Goal: Task Accomplishment & Management: Use online tool/utility

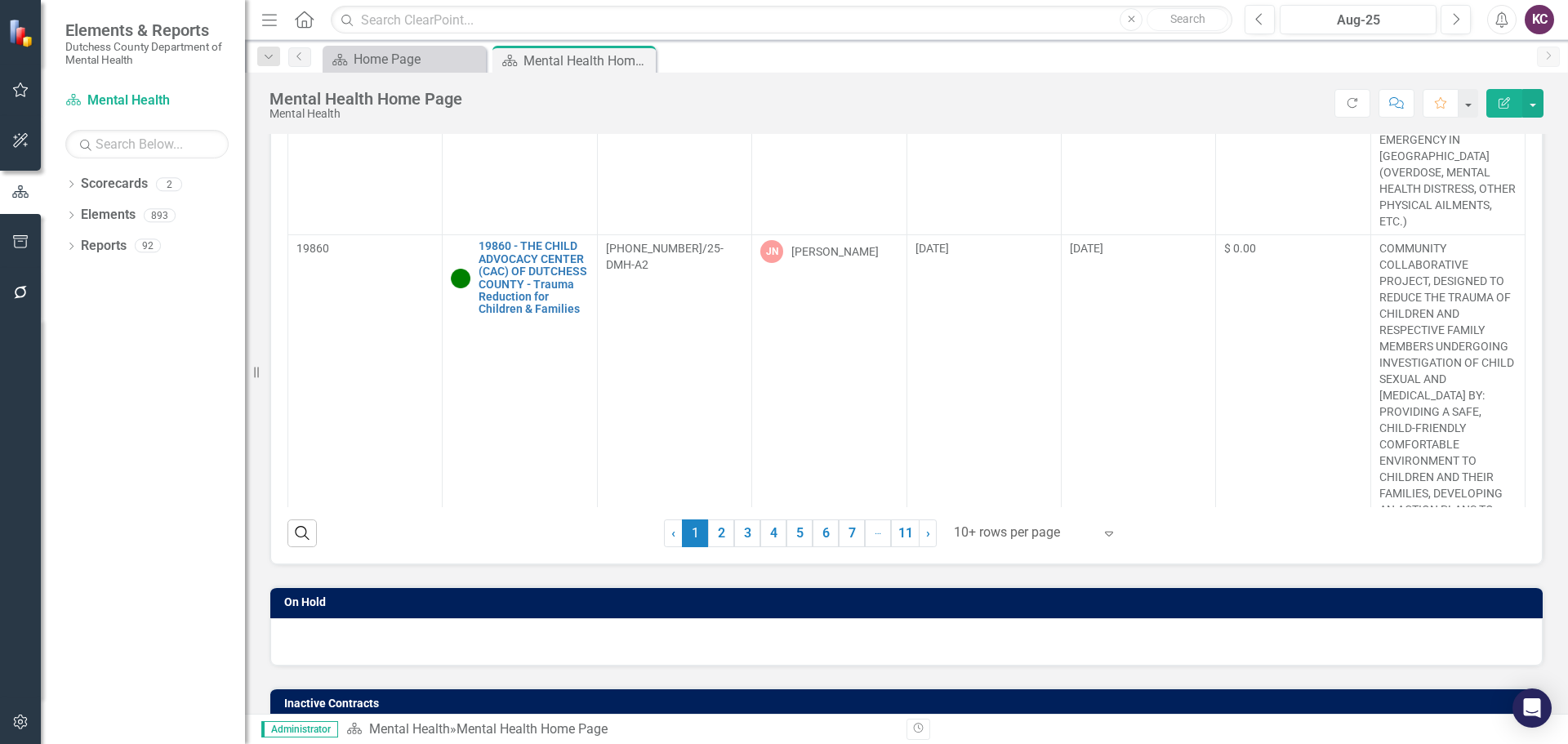
scroll to position [571, 0]
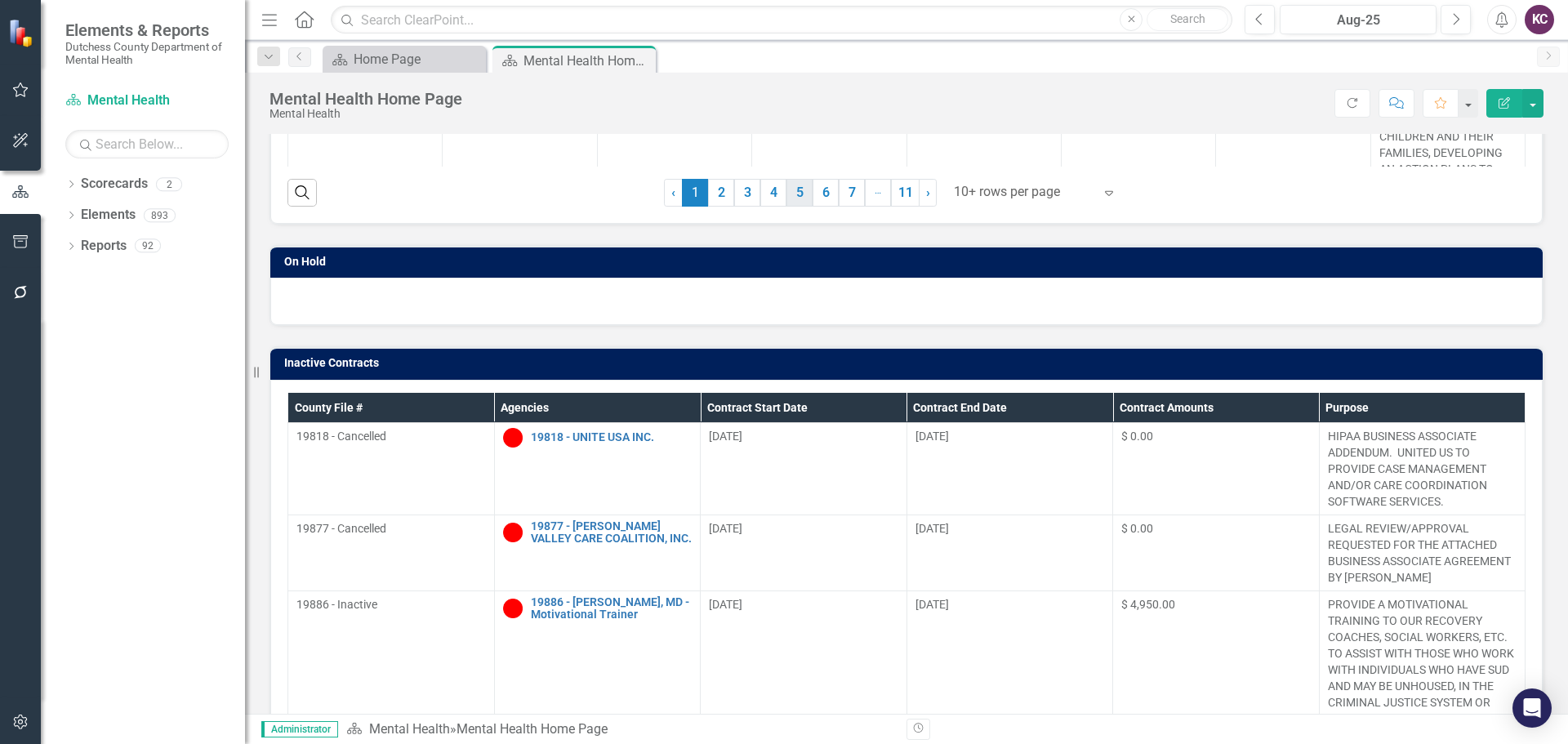
click at [786, 190] on link "5" at bounding box center [800, 192] width 26 height 27
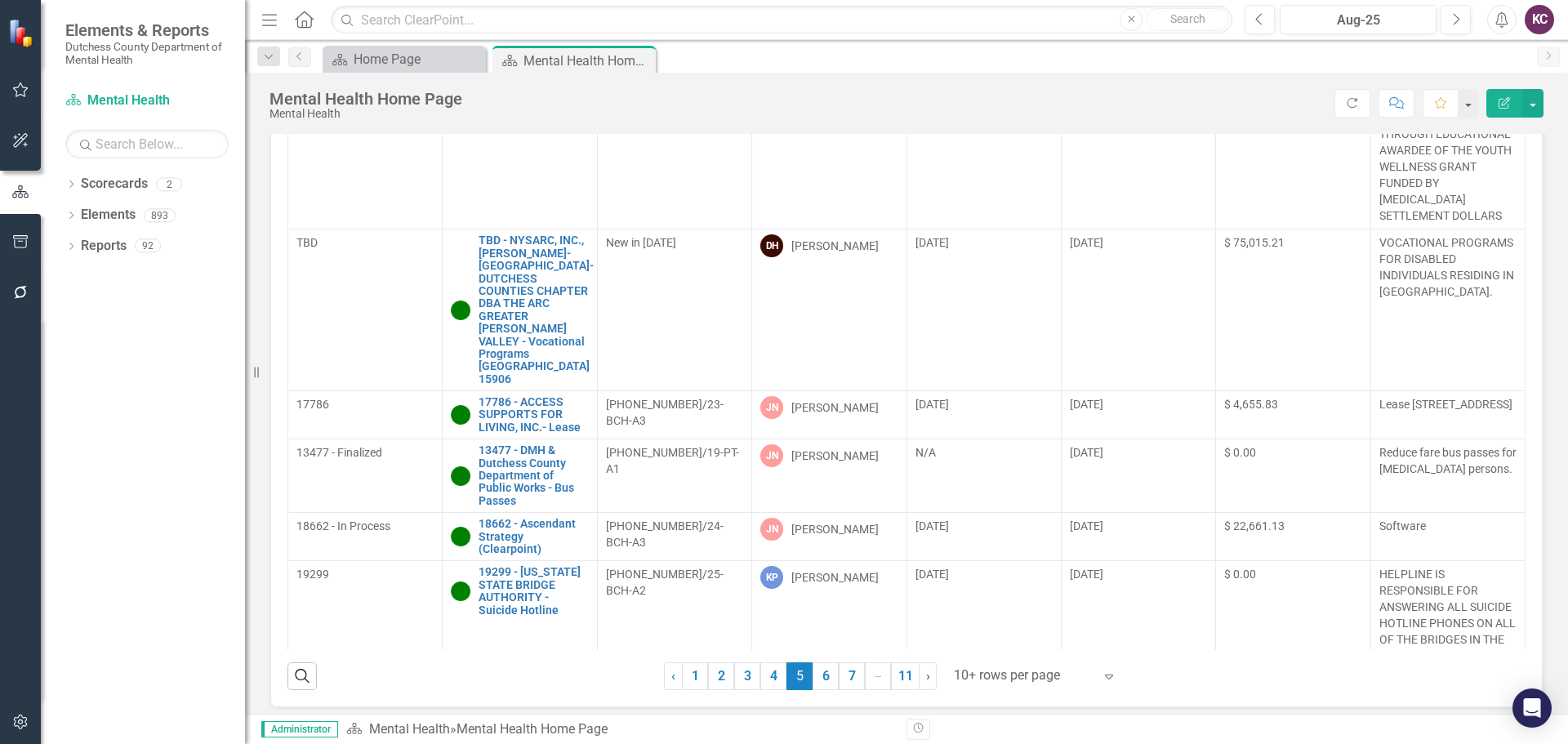
scroll to position [217, 0]
click at [824, 671] on link "6" at bounding box center [826, 675] width 26 height 27
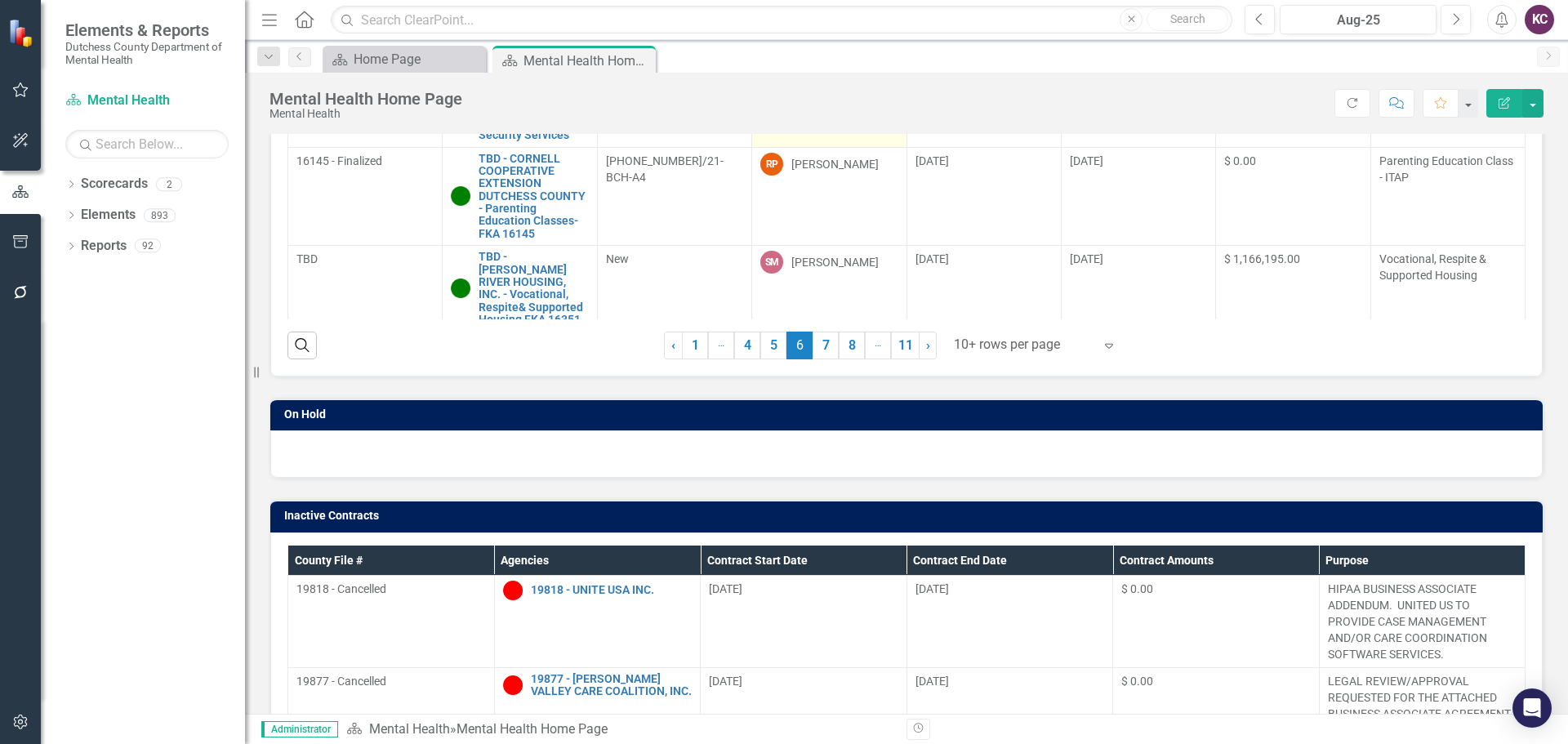
scroll to position [523, 0]
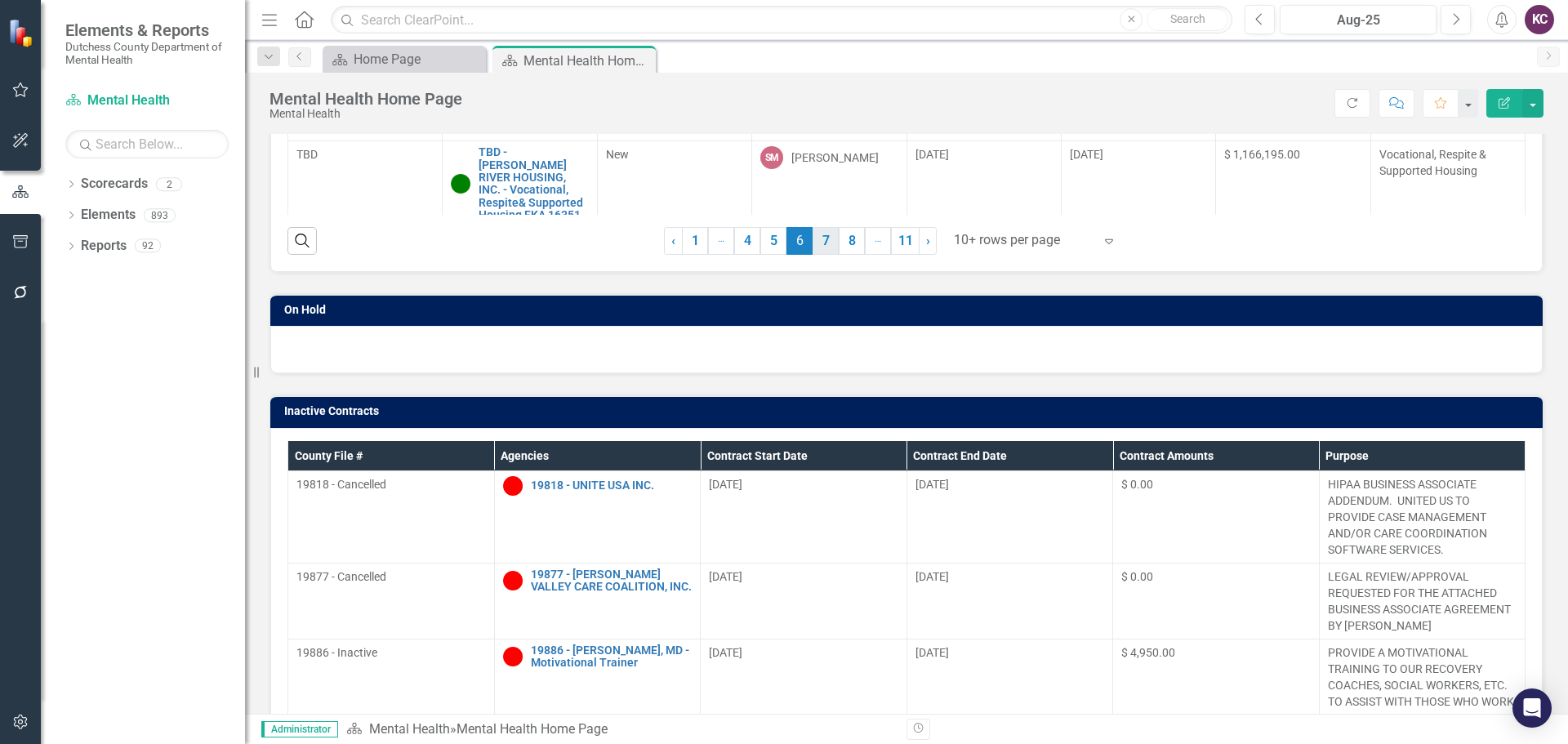
click at [826, 247] on link "7" at bounding box center [826, 240] width 26 height 27
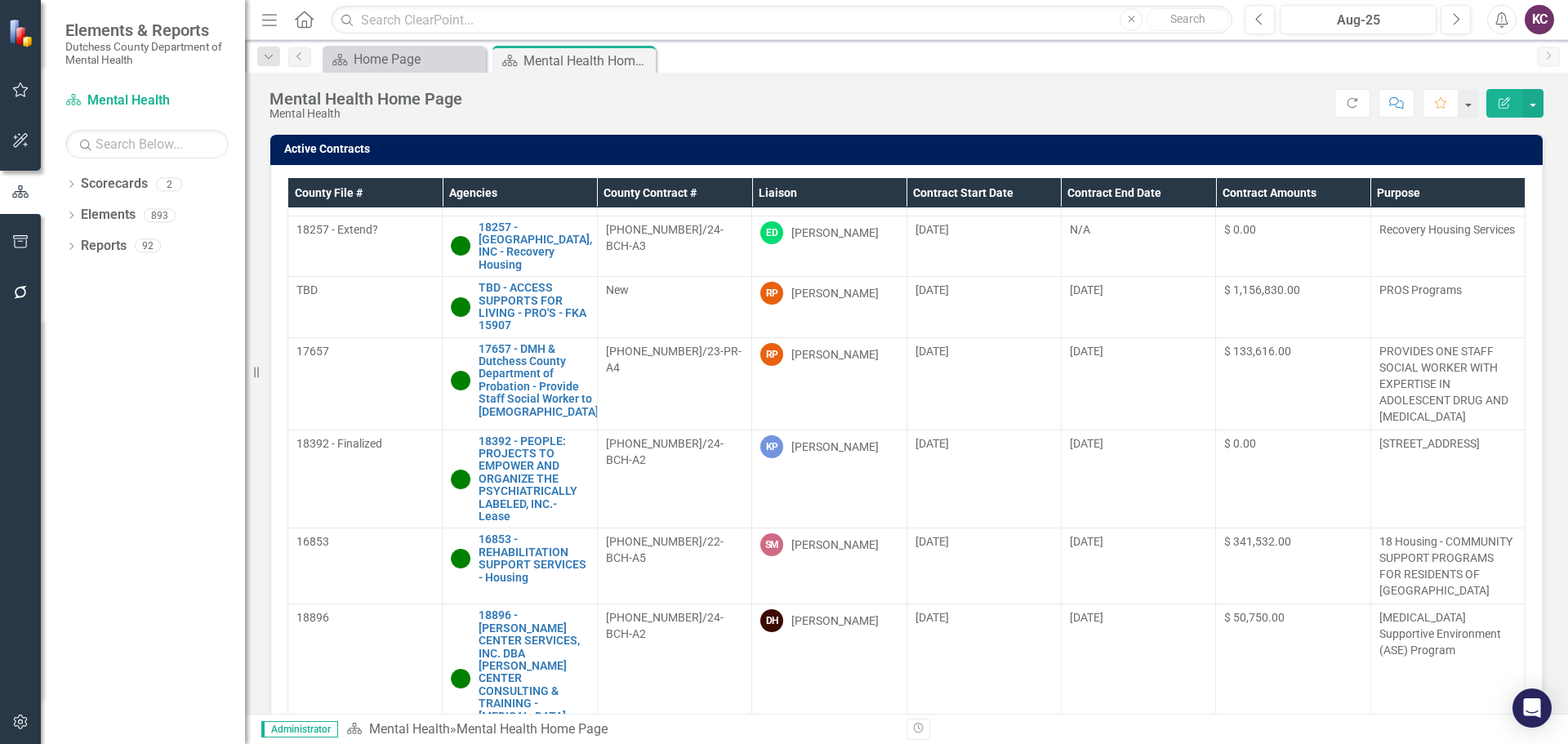
scroll to position [0, 0]
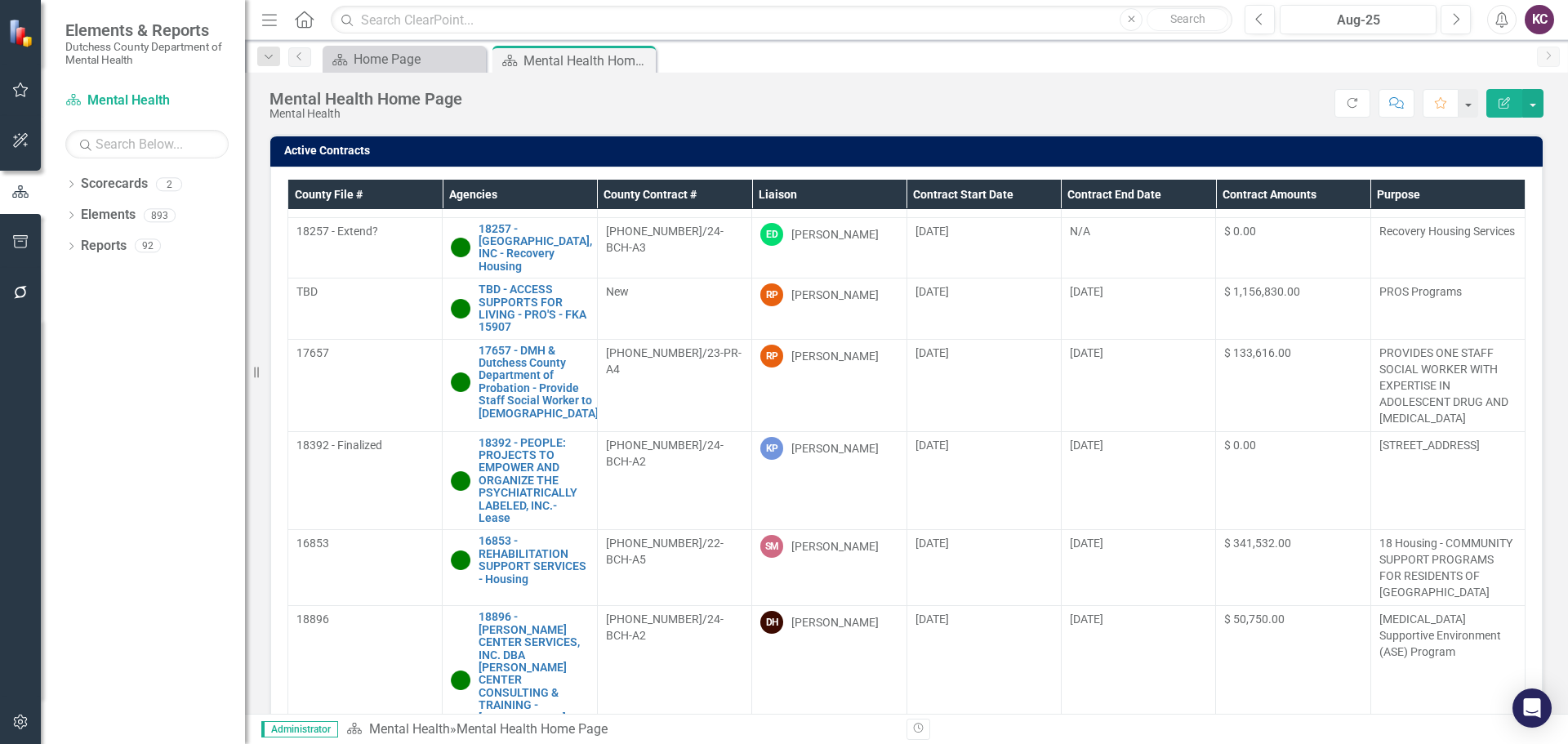
click at [853, 114] on div "Score: N/A Aug-25 Completed Refresh Comment Favorite Edit Report" at bounding box center [1007, 102] width 1073 height 27
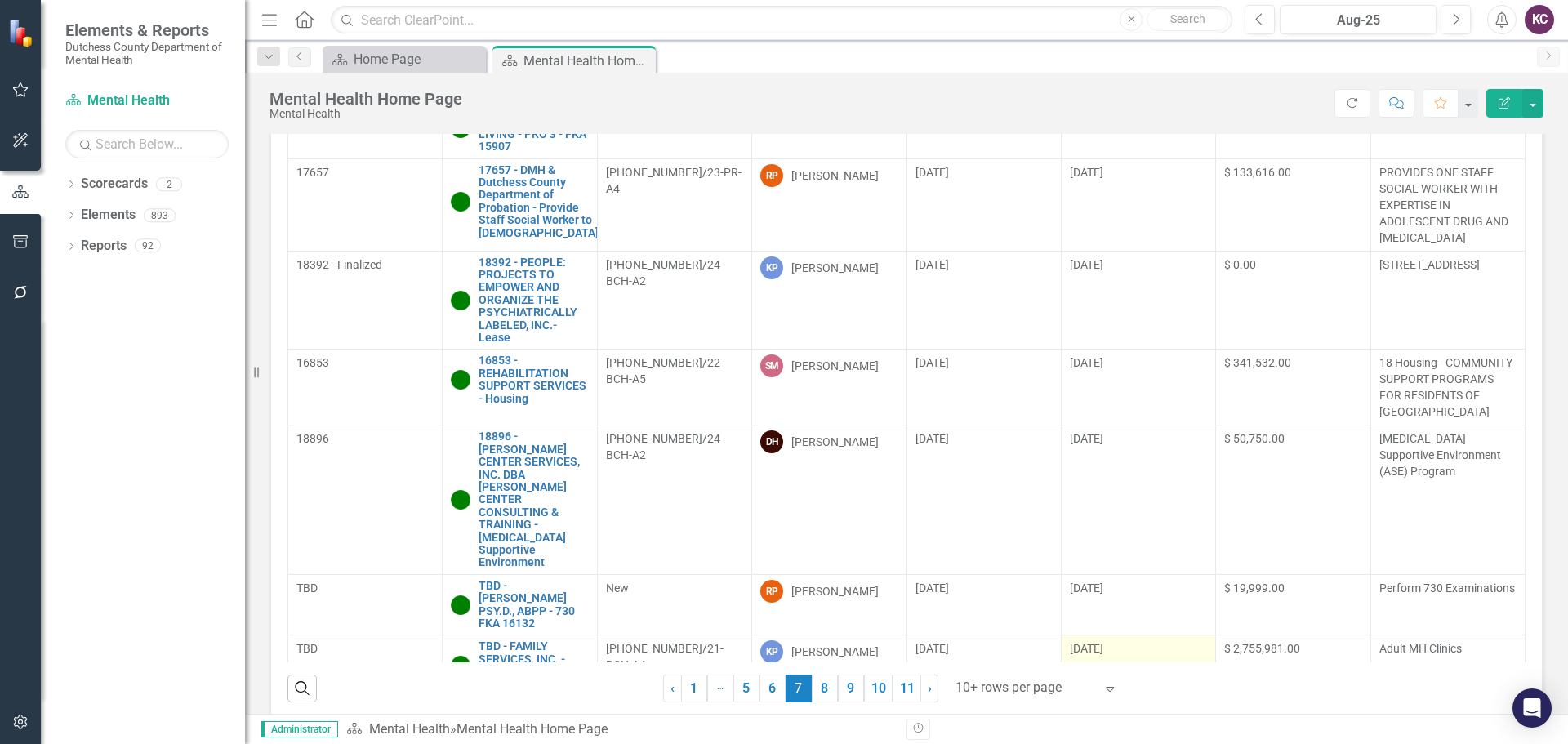
scroll to position [170, 0]
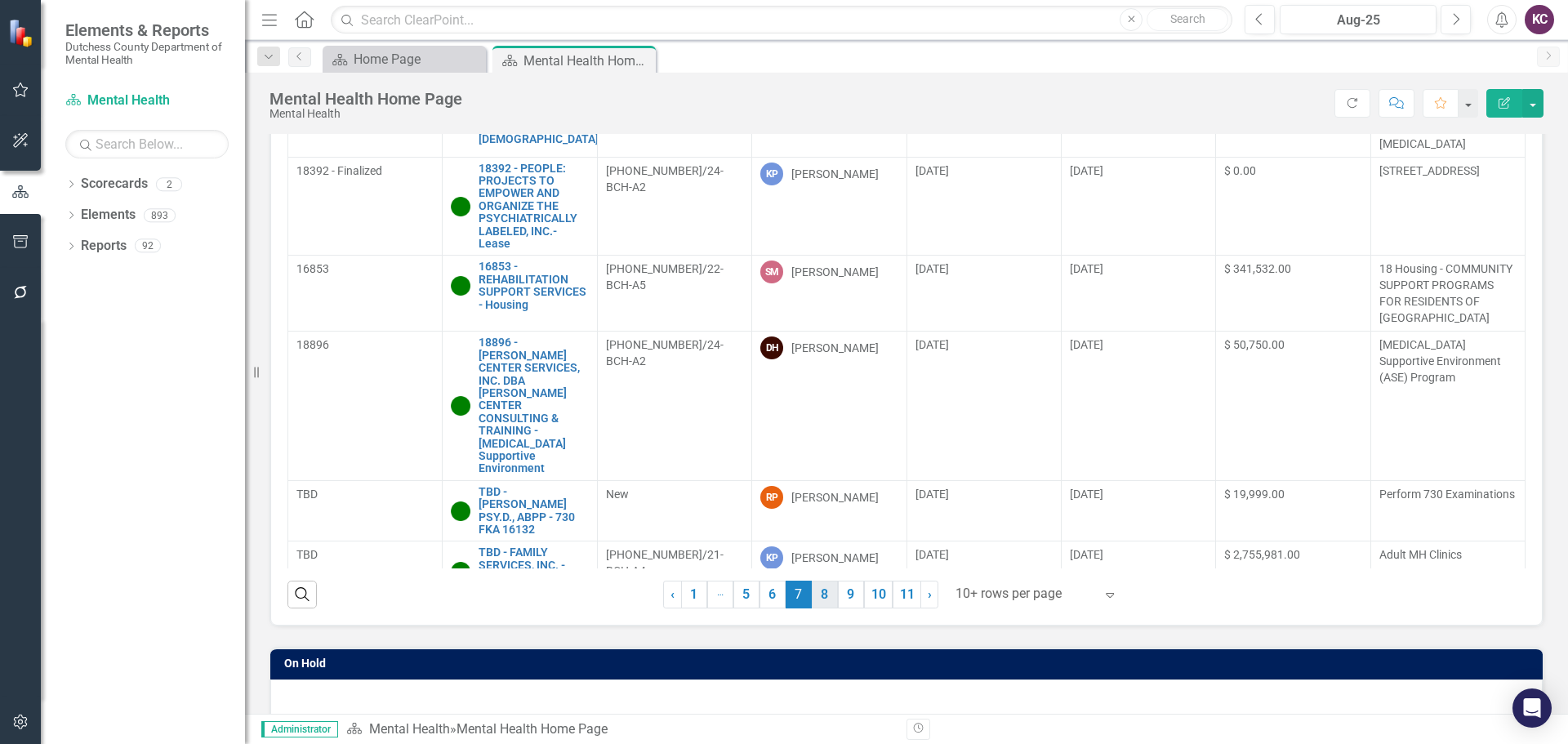
click at [824, 598] on link "8" at bounding box center [825, 594] width 26 height 27
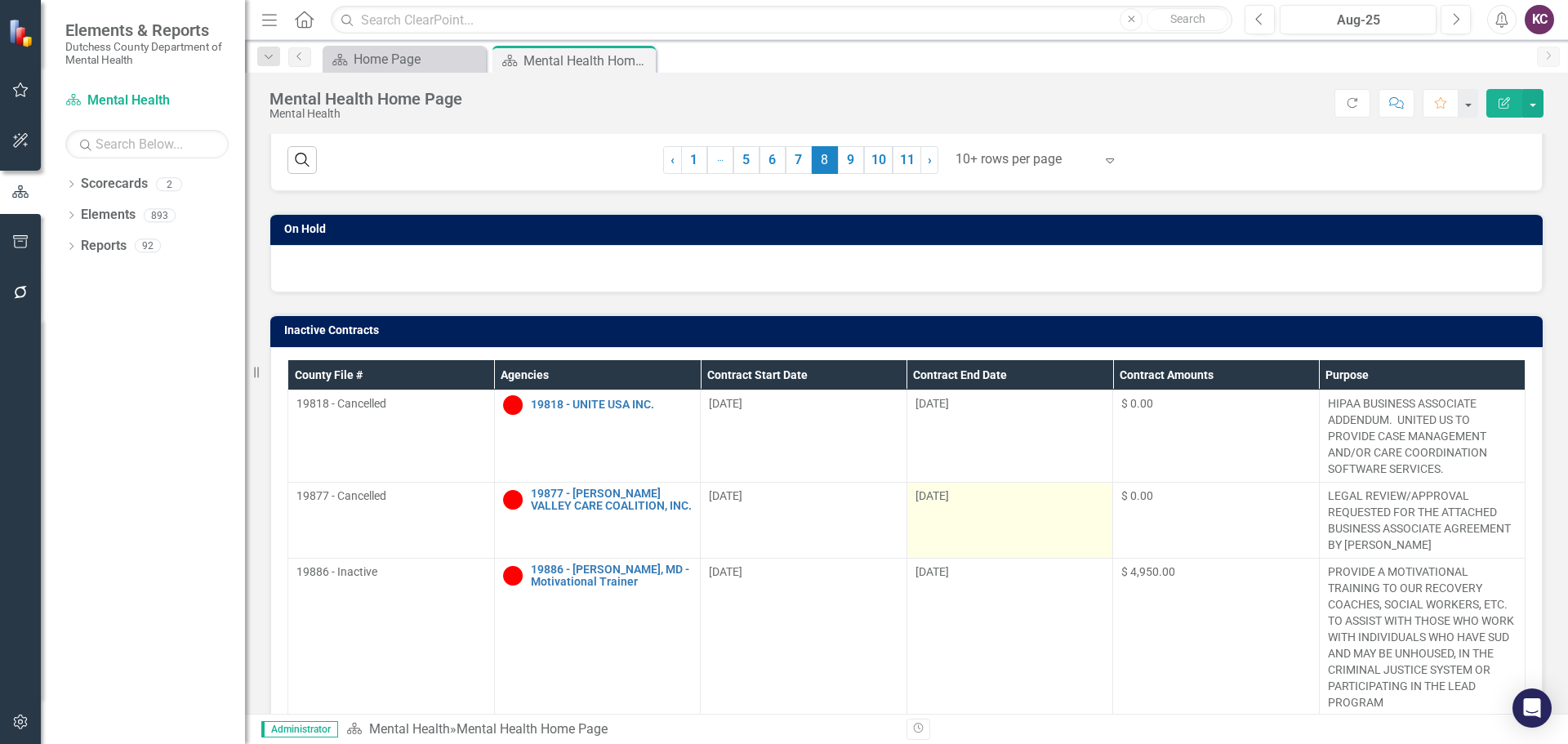
scroll to position [277, 0]
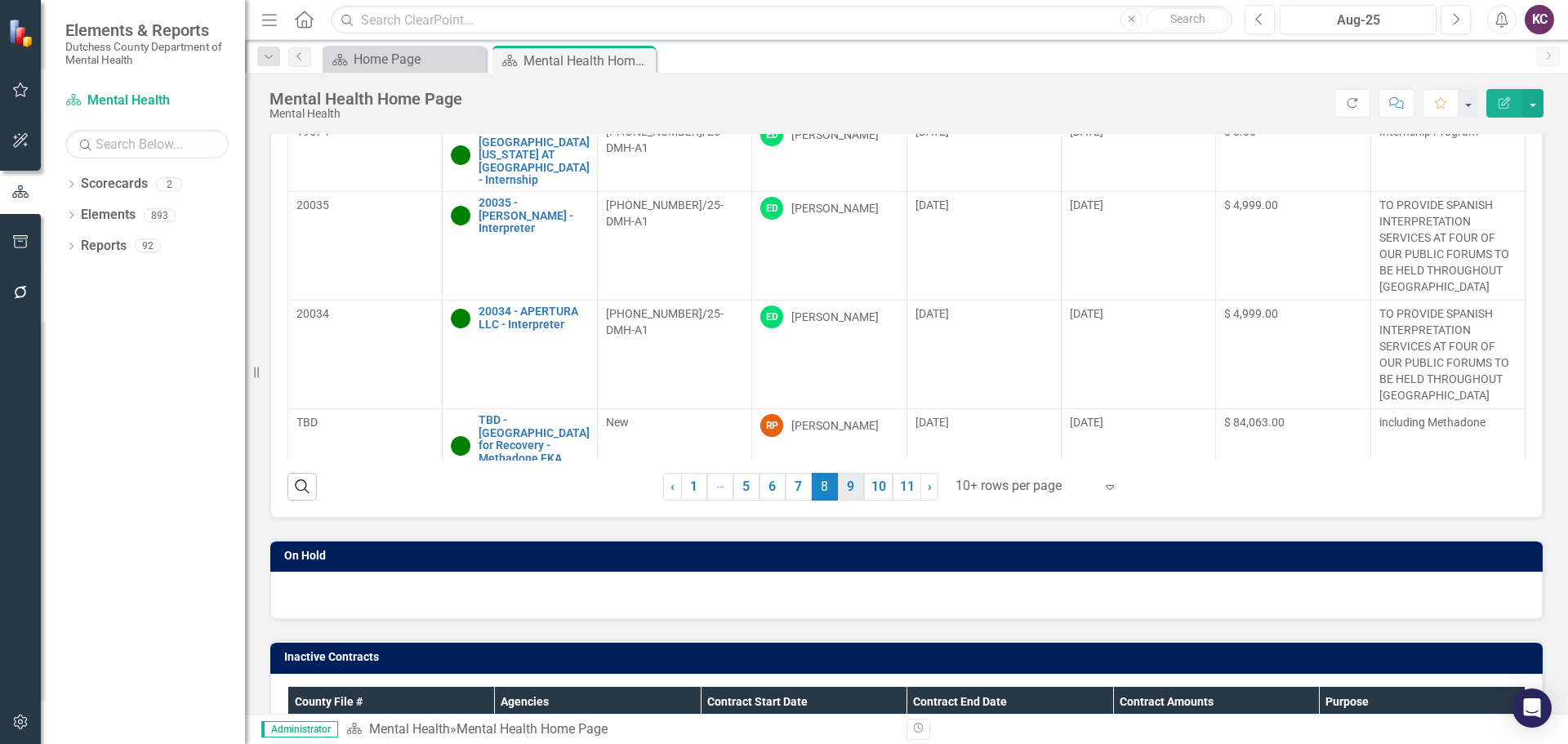
click at [850, 485] on link "9" at bounding box center [851, 486] width 26 height 27
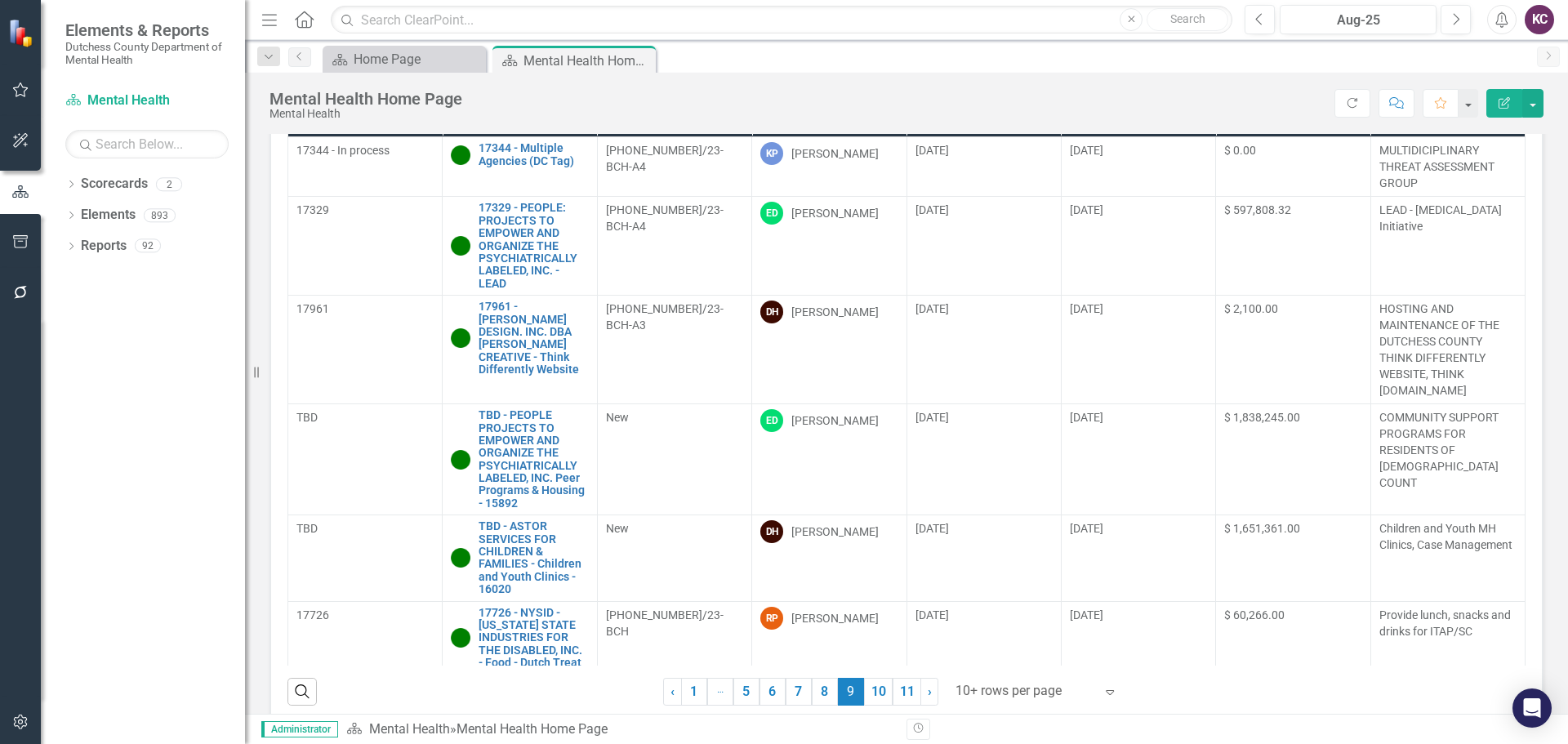
scroll to position [96, 0]
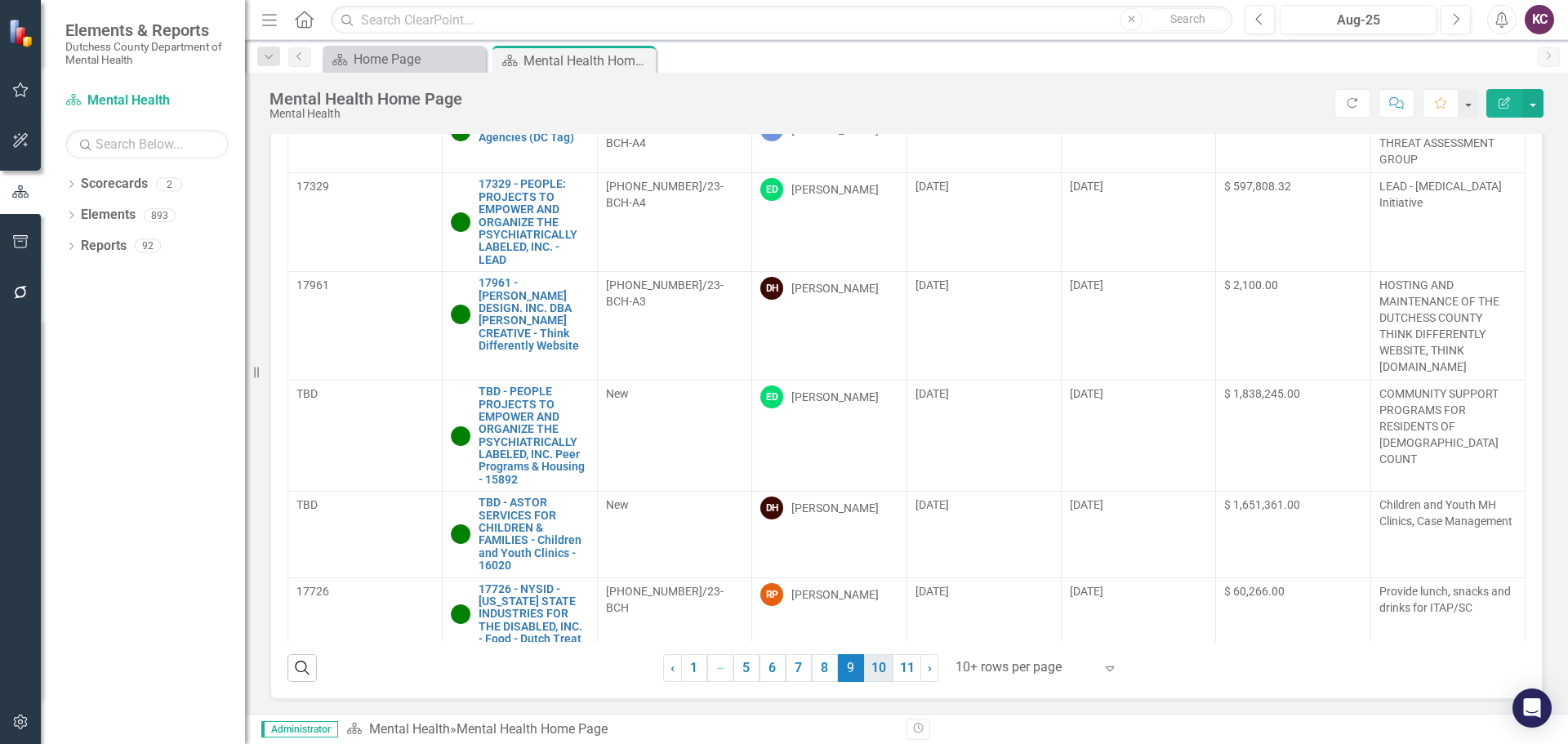
click at [871, 669] on link "10" at bounding box center [878, 668] width 28 height 27
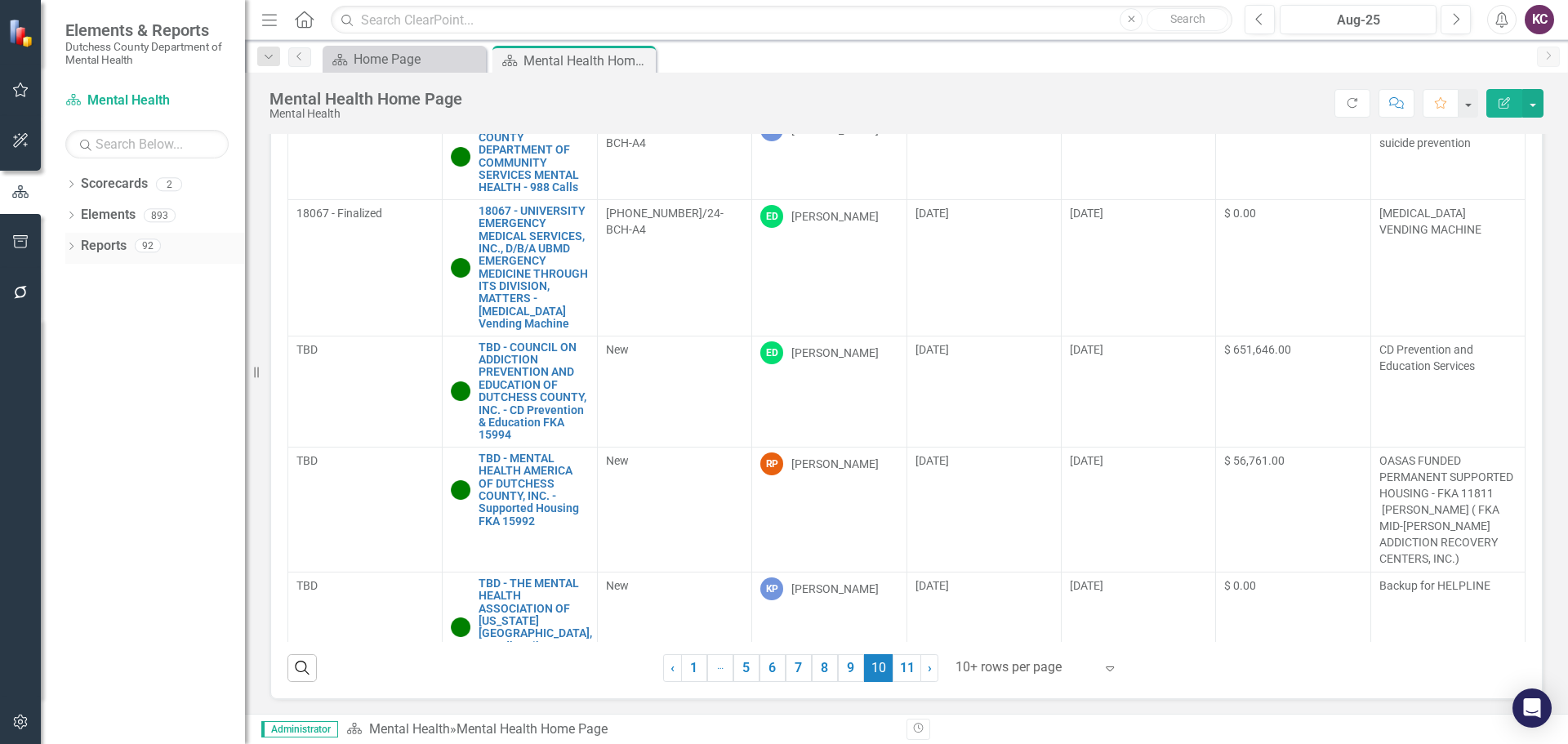
click at [86, 246] on link "Reports" at bounding box center [104, 246] width 45 height 19
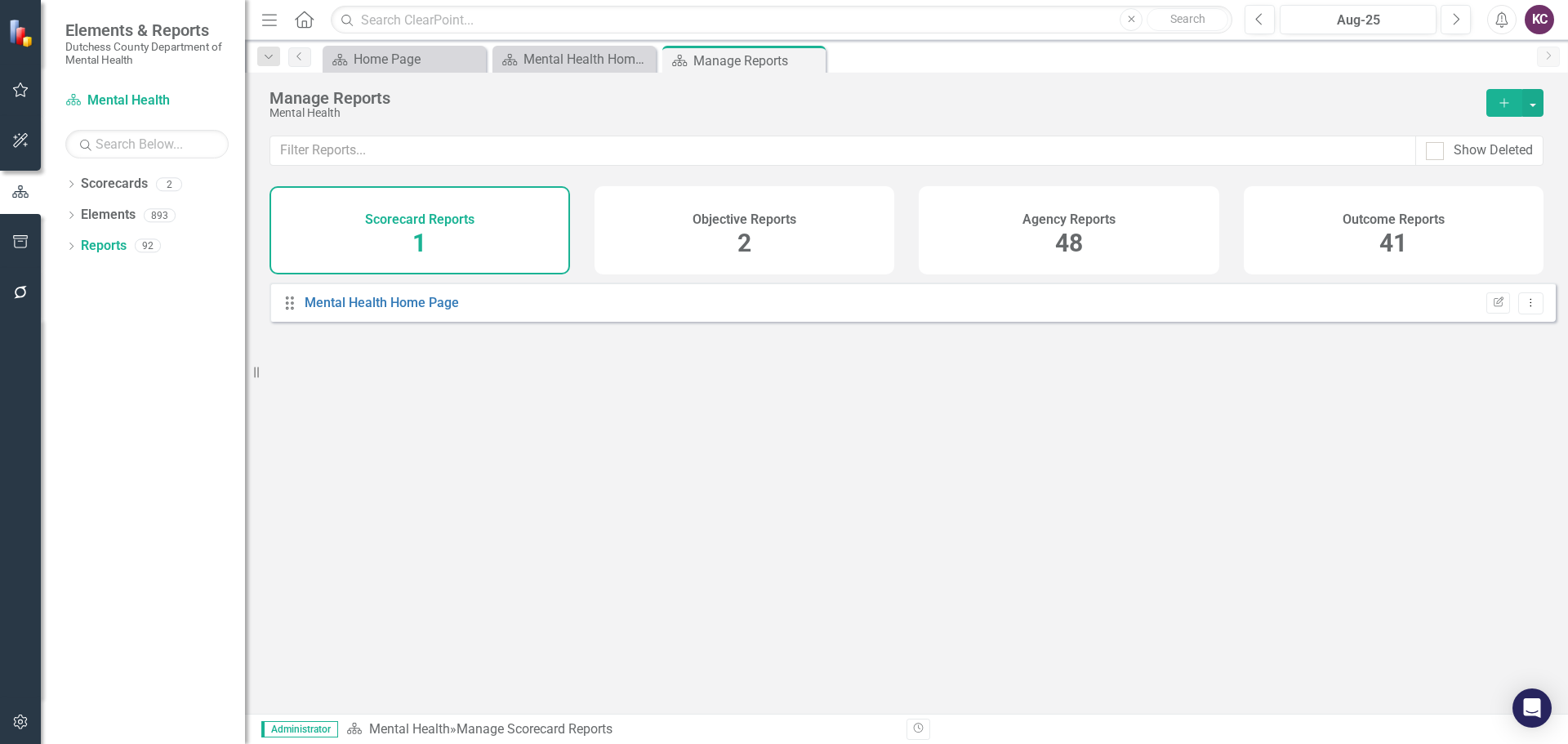
click at [1283, 233] on div "Outcome Reports 41" at bounding box center [1394, 230] width 301 height 89
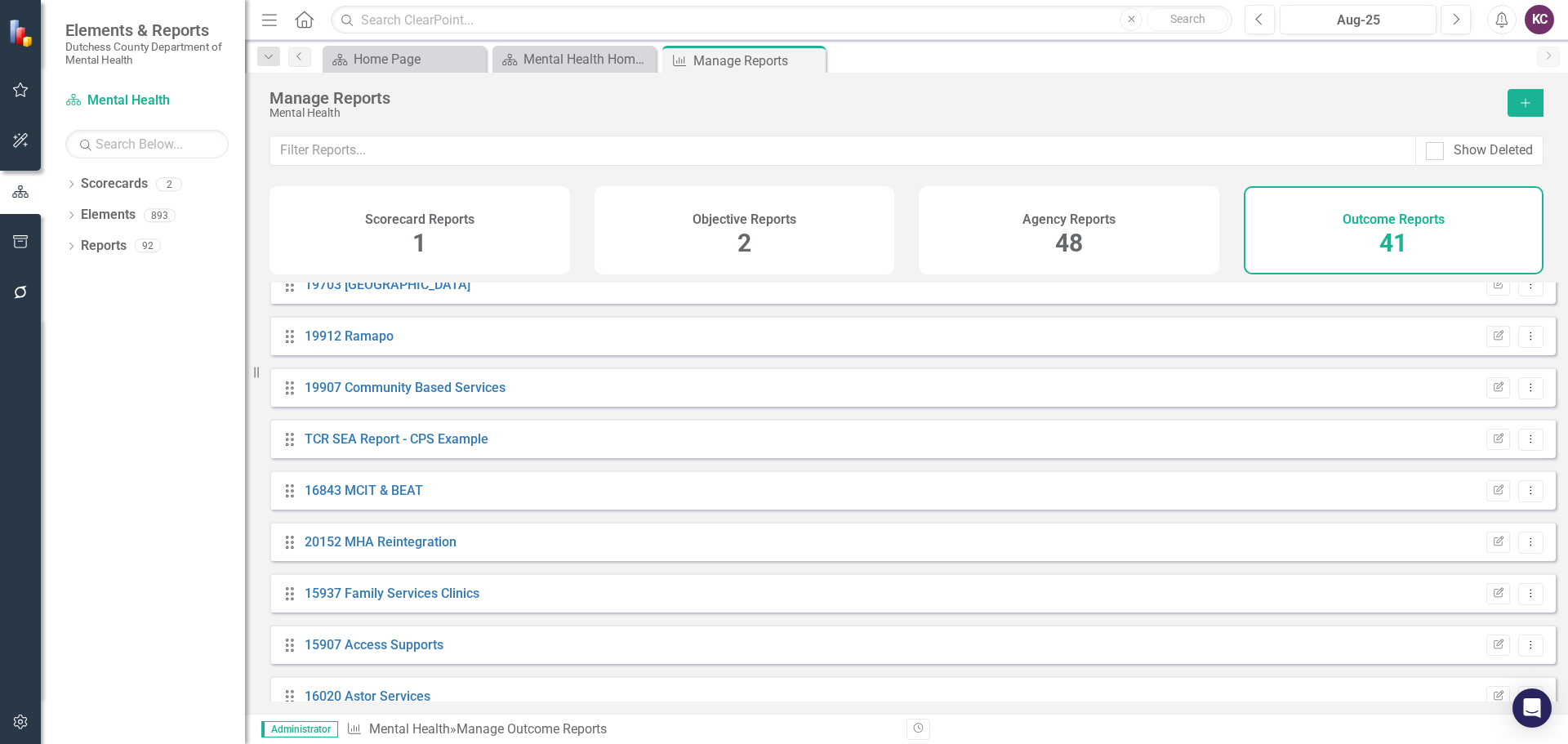
scroll to position [1633, 0]
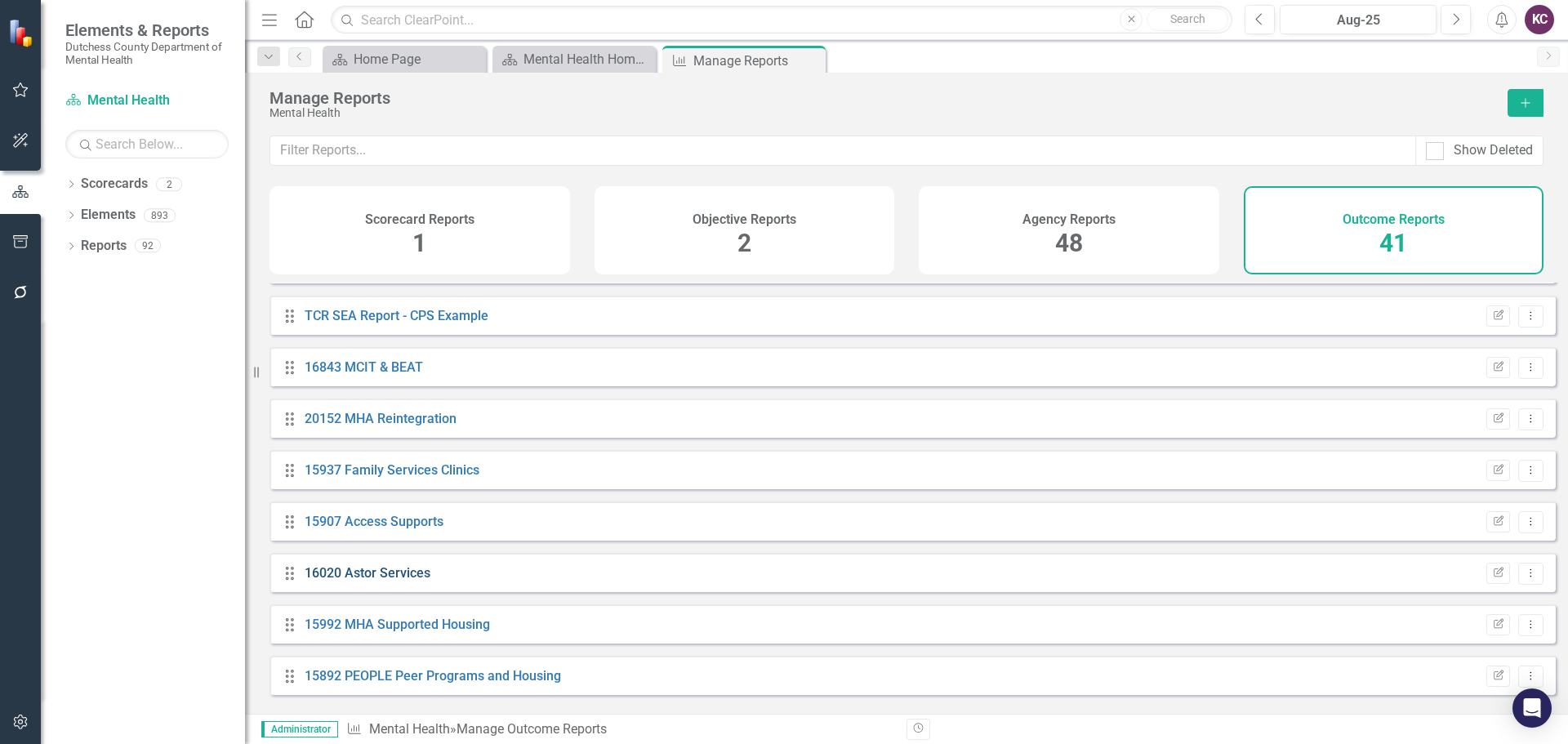
click at [369, 581] on link "16020 Astor Services" at bounding box center [367, 572] width 125 height 15
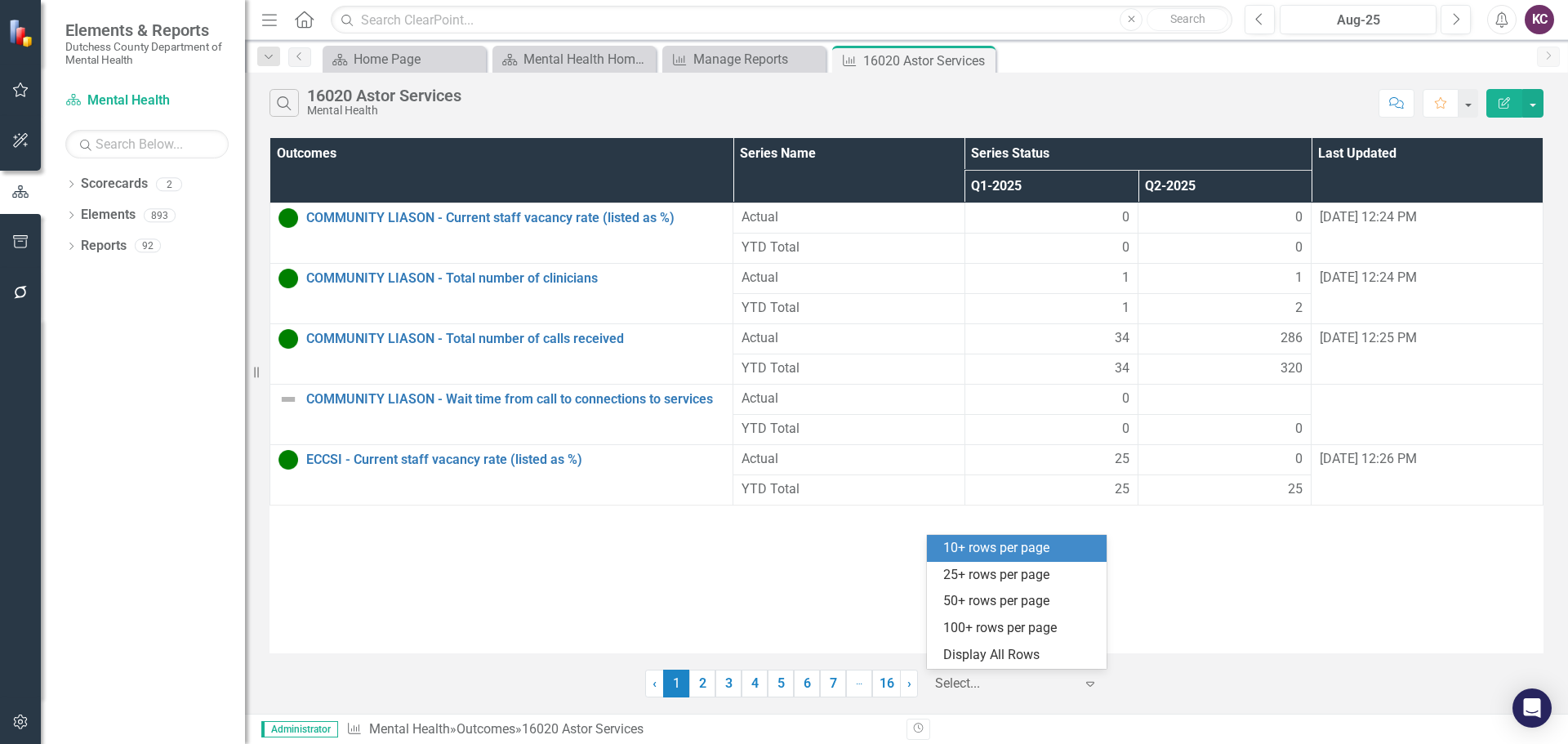
click at [1092, 682] on icon "Expand" at bounding box center [1090, 684] width 16 height 13
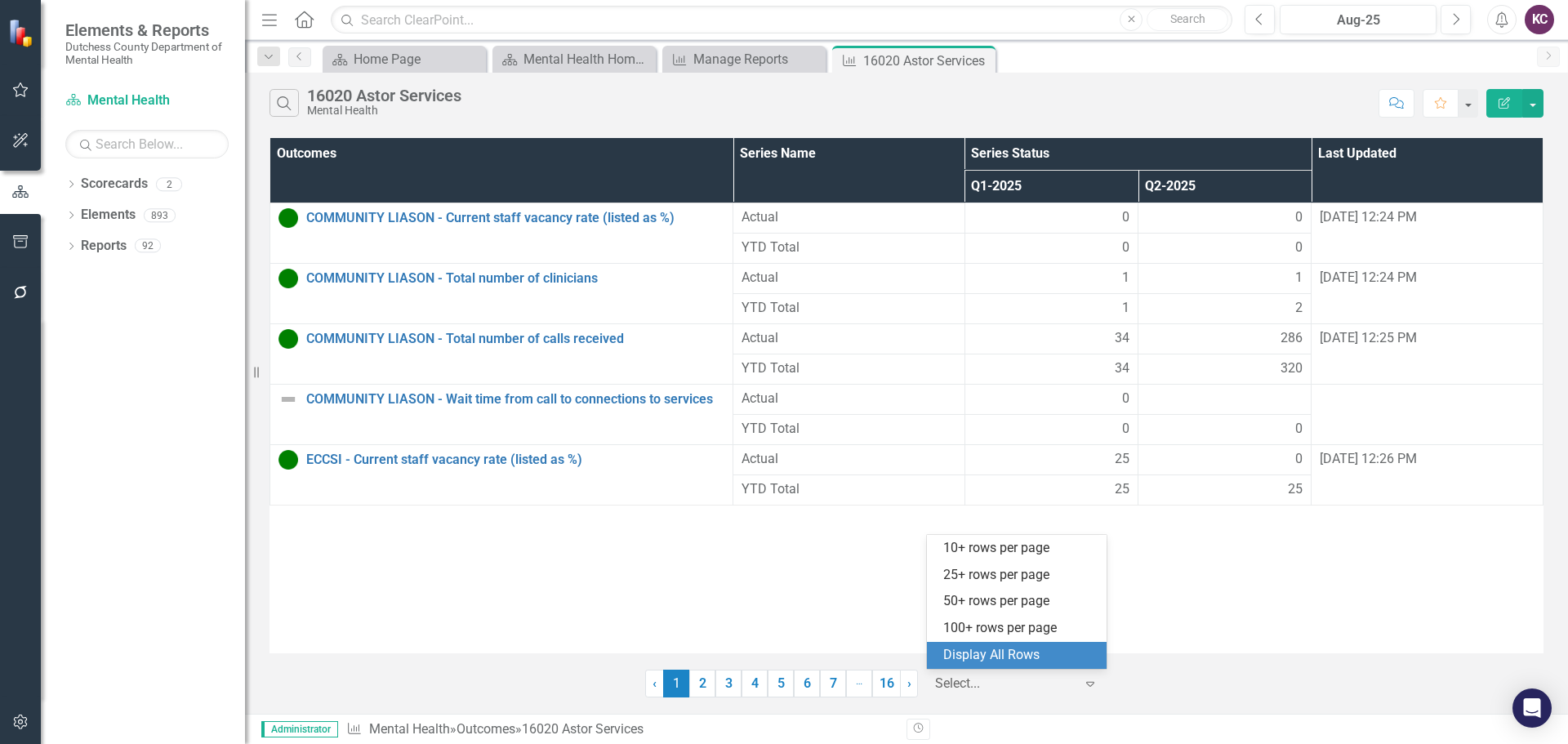
click at [980, 656] on div "Display All Rows" at bounding box center [1019, 655] width 154 height 19
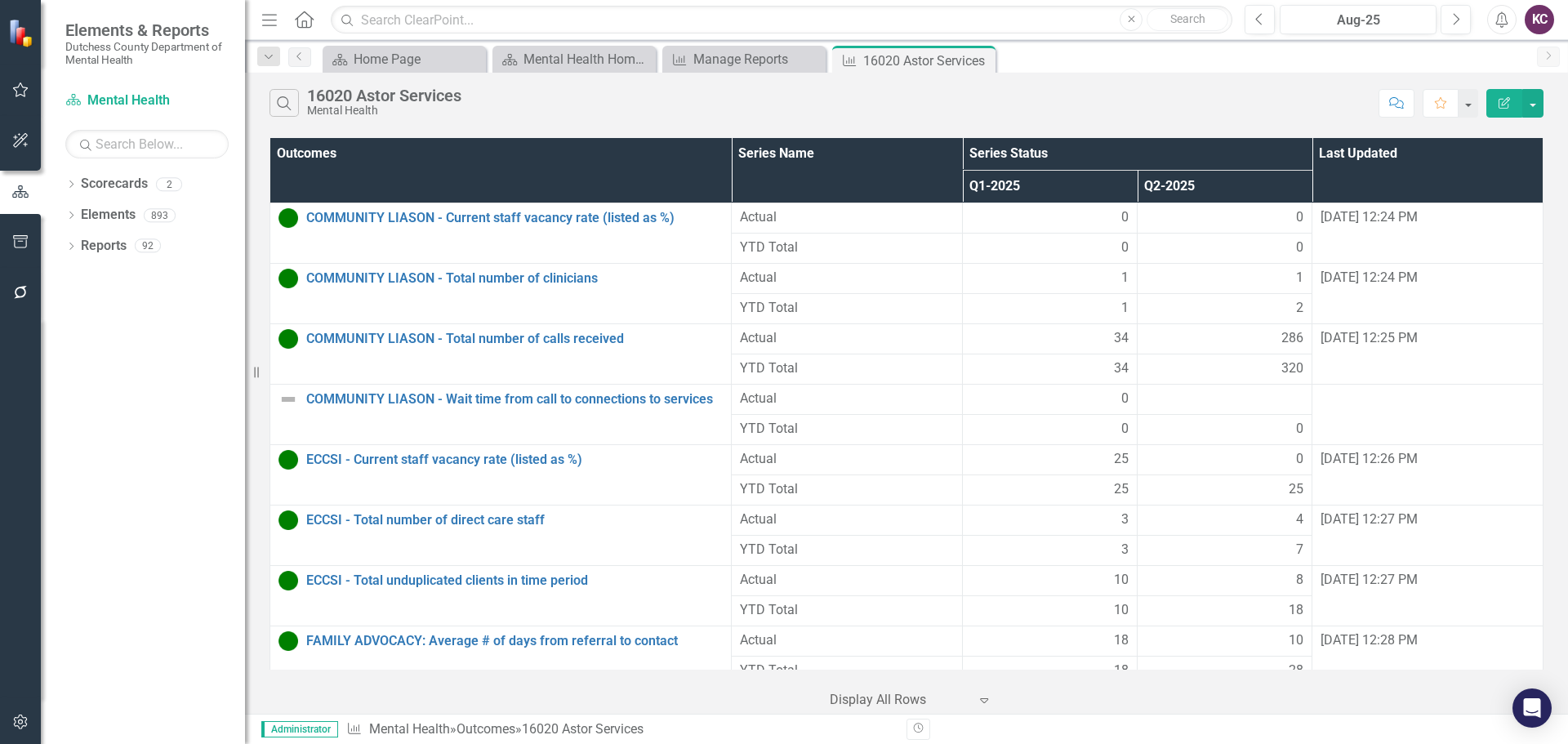
click at [1502, 101] on icon "Edit Report" at bounding box center [1504, 103] width 15 height 11
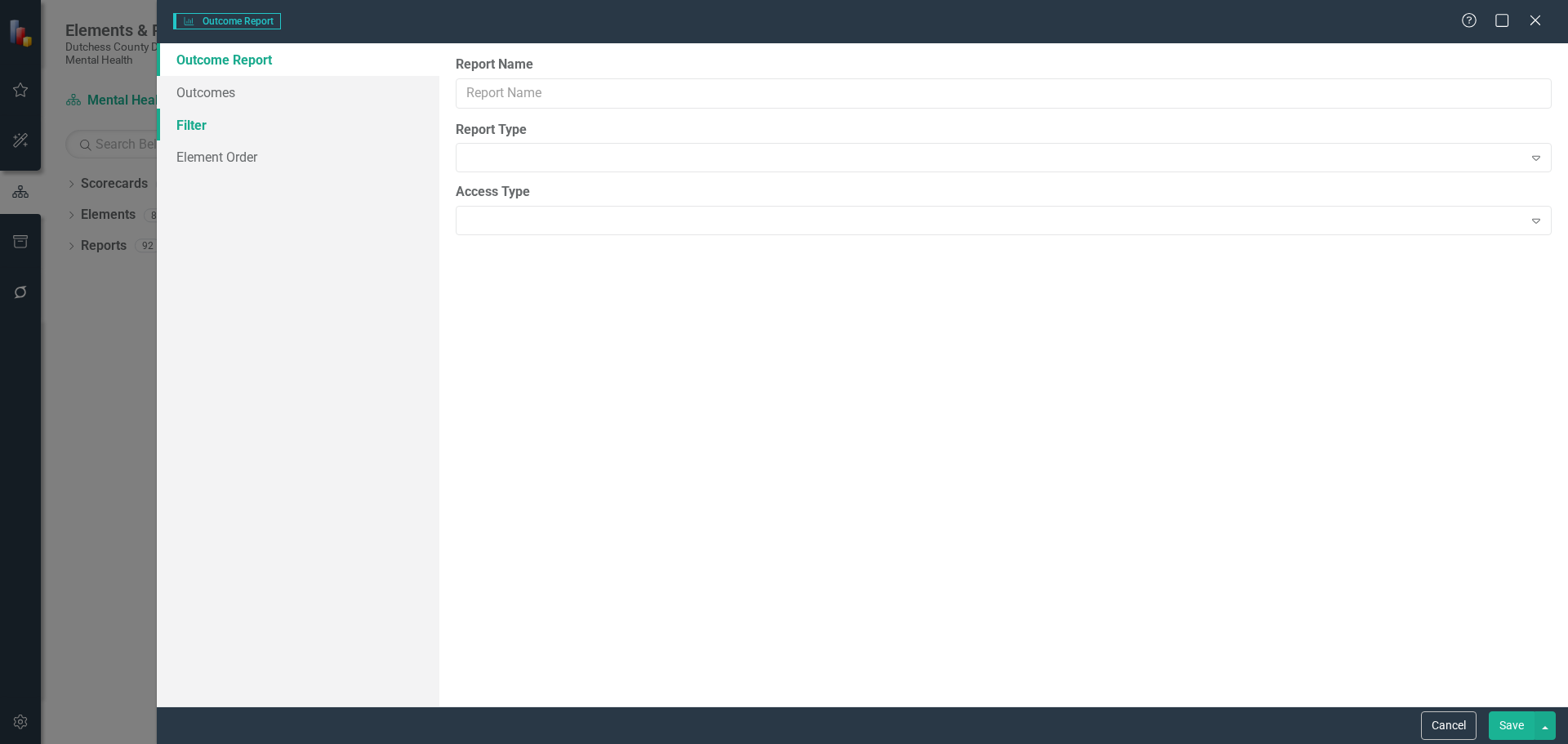
type input "16020 Astor Services"
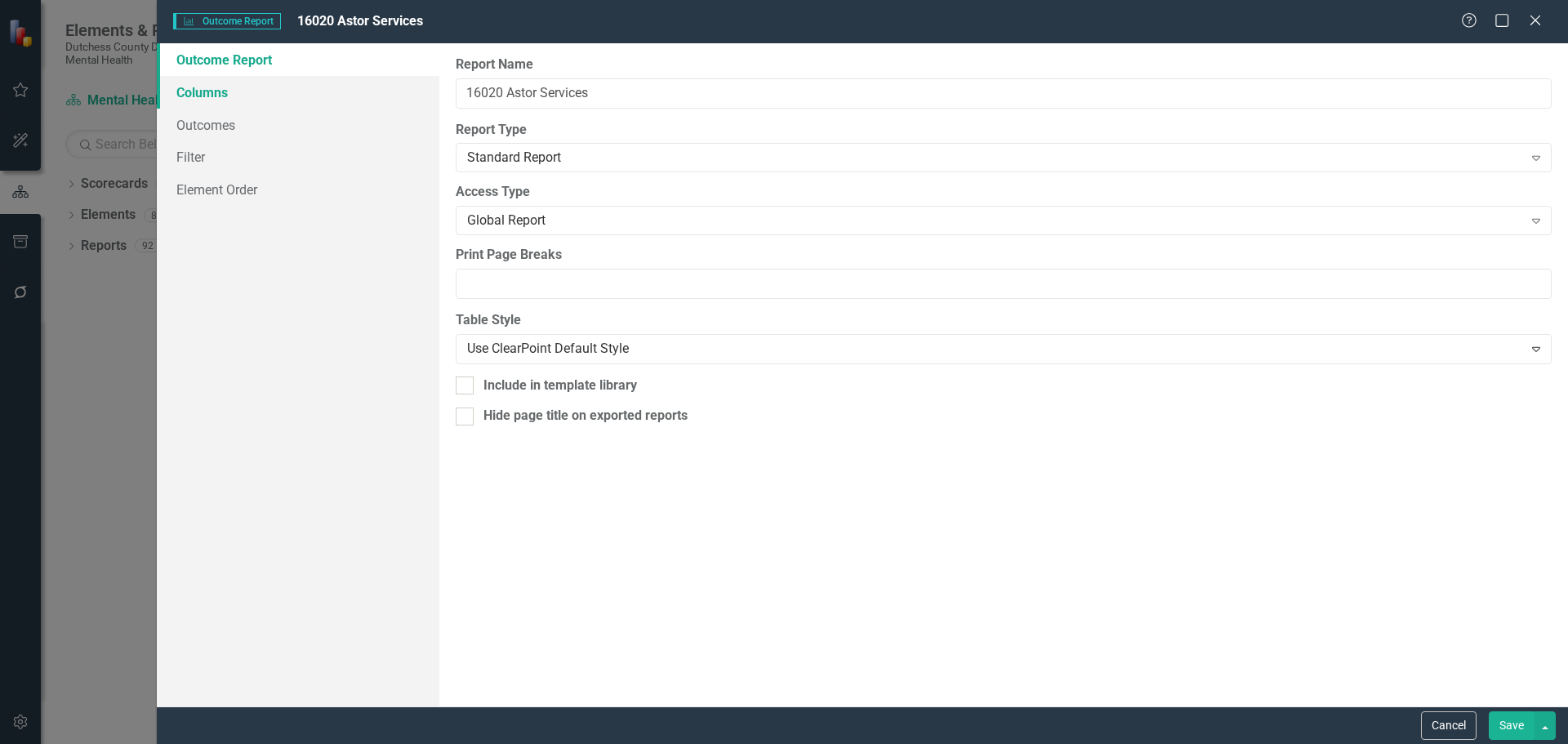
click at [210, 89] on link "Columns" at bounding box center [298, 92] width 283 height 33
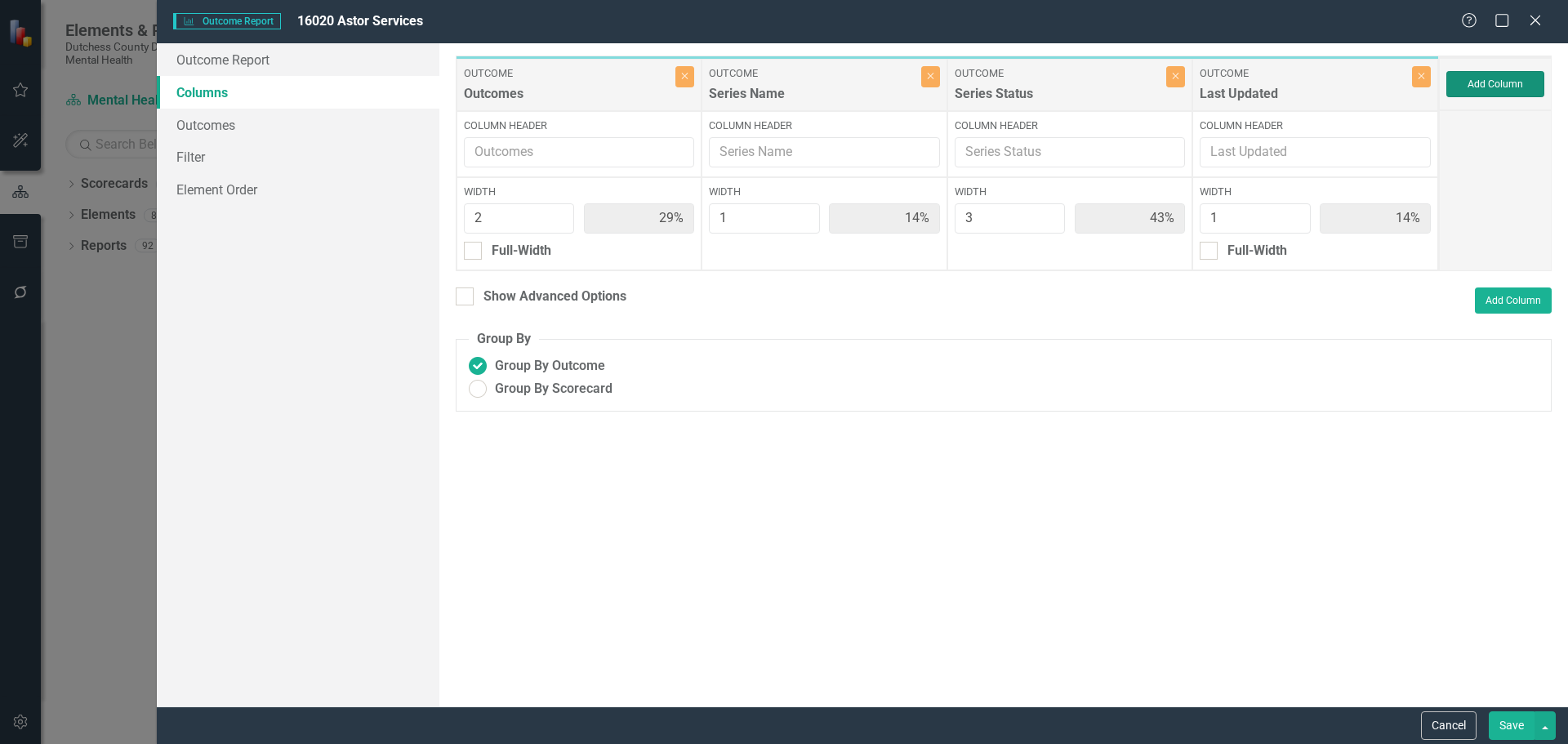
click at [1480, 84] on button "Add Column" at bounding box center [1495, 84] width 98 height 26
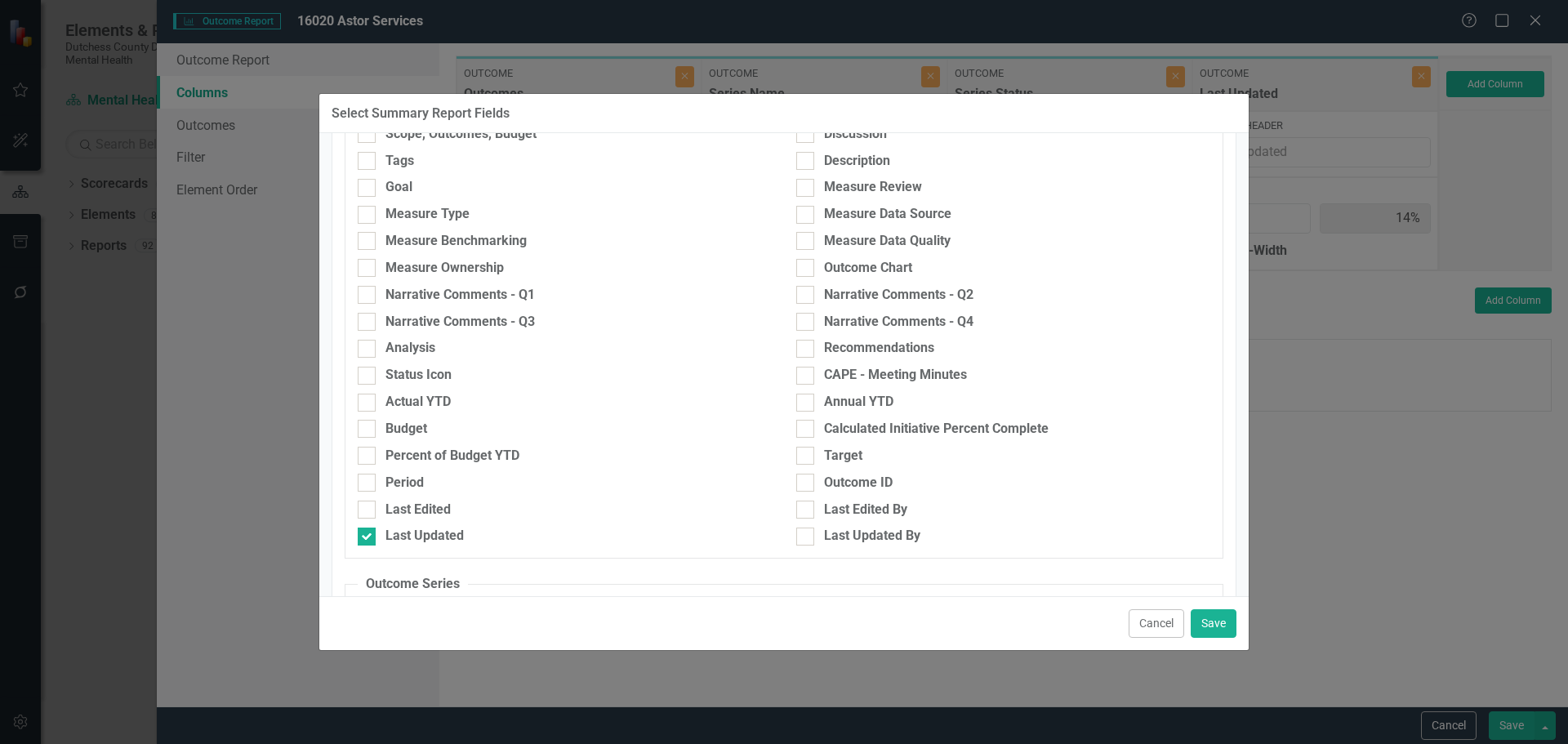
scroll to position [293, 0]
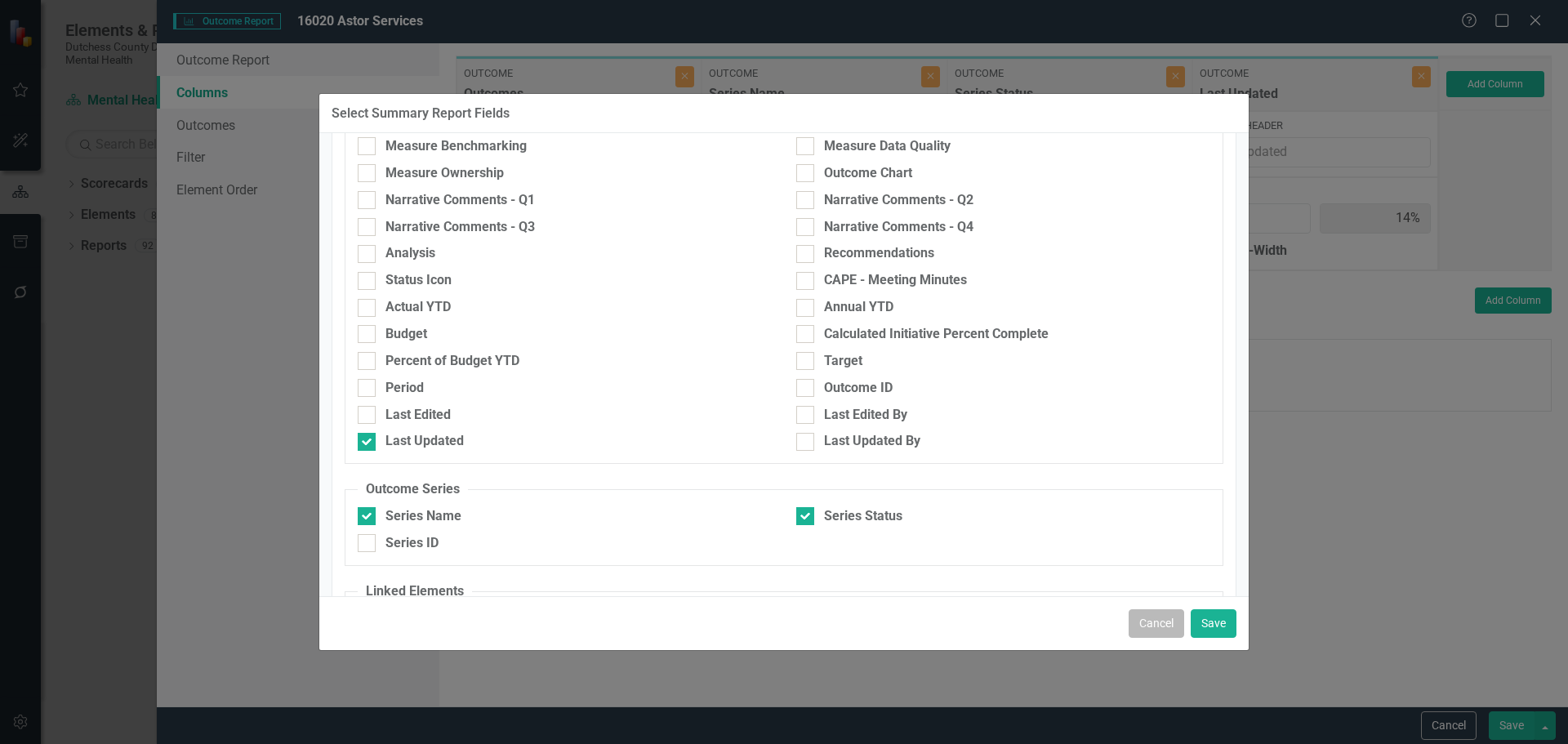
click at [1145, 619] on button "Cancel" at bounding box center [1156, 623] width 56 height 28
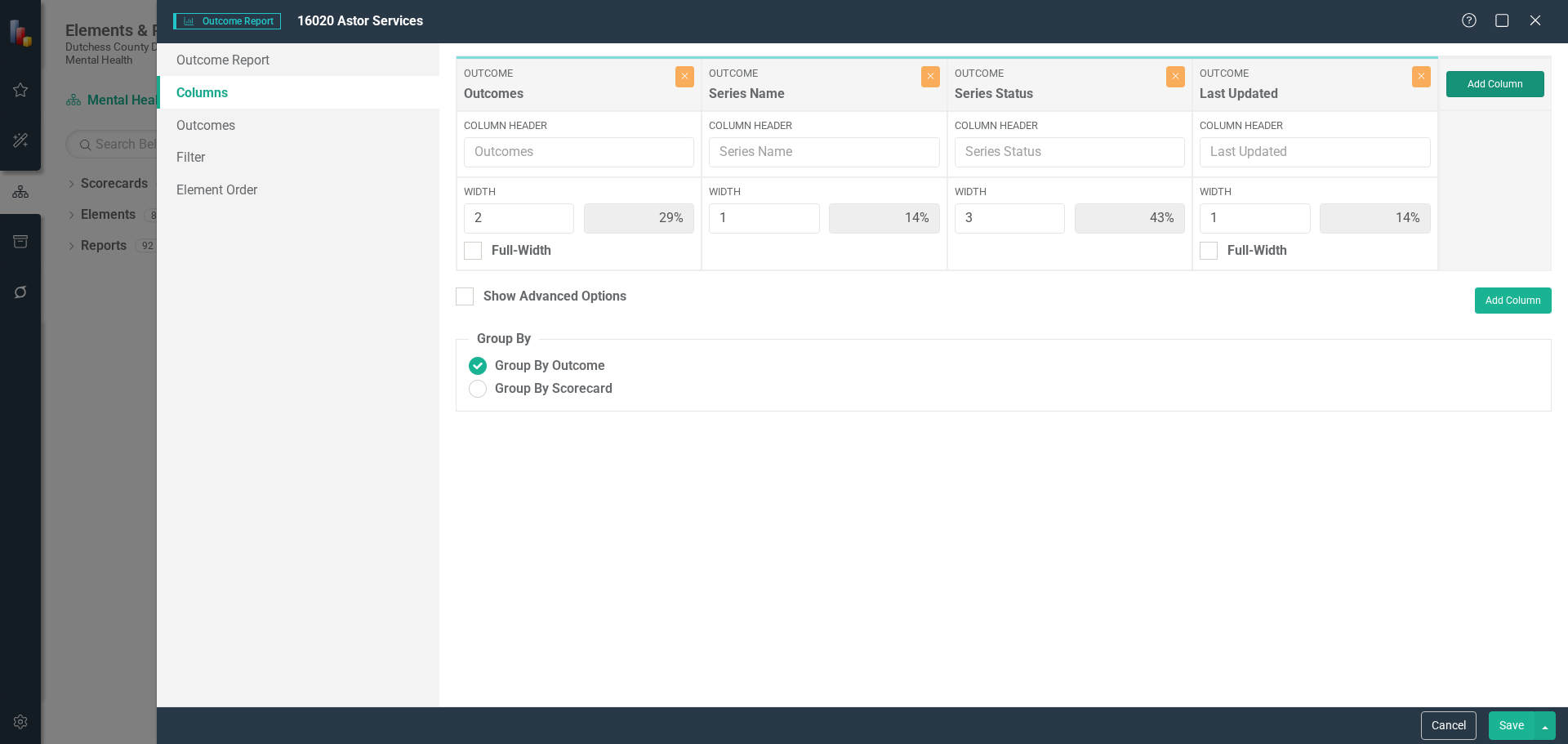
click at [1515, 77] on button "Add Column" at bounding box center [1495, 84] width 98 height 26
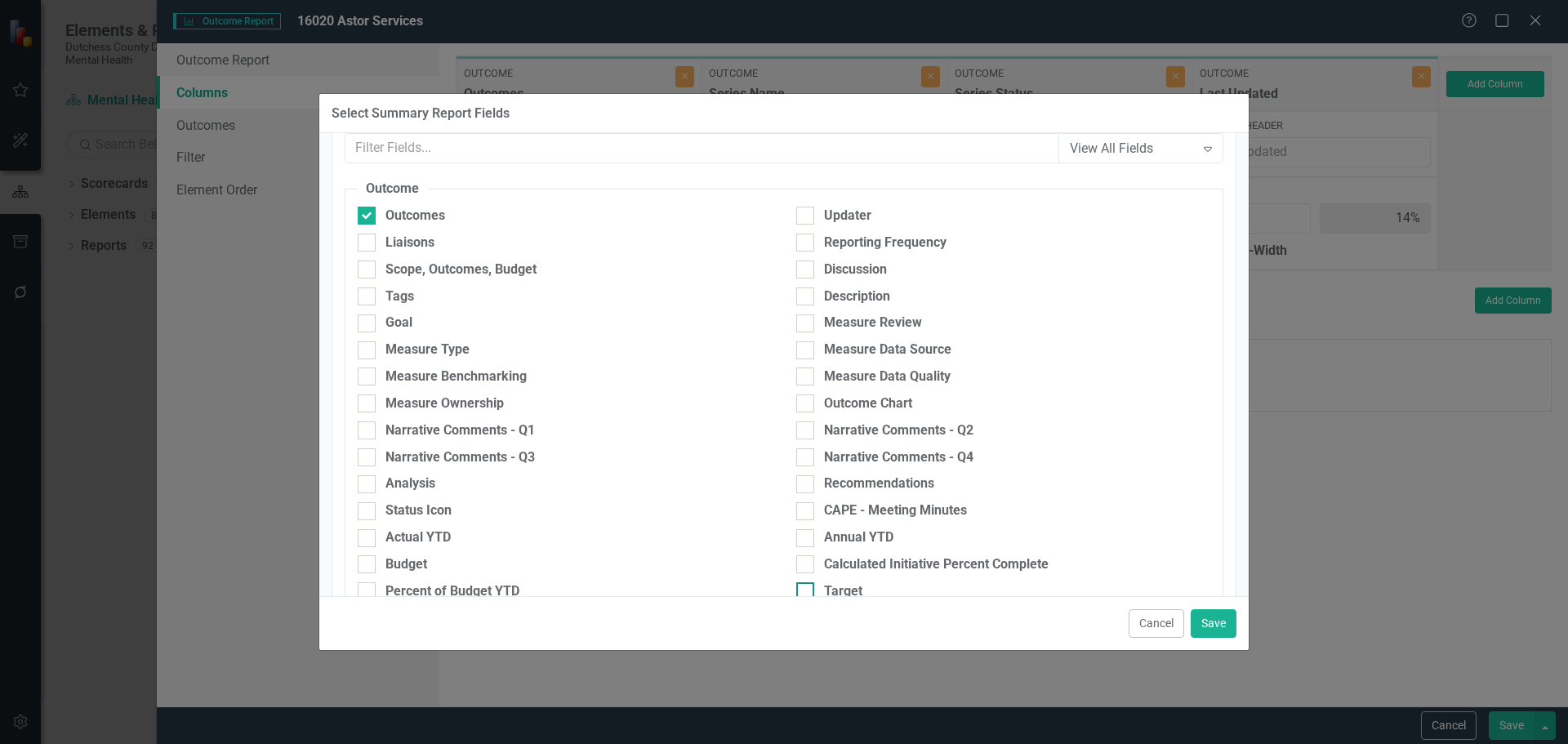
scroll to position [82, 0]
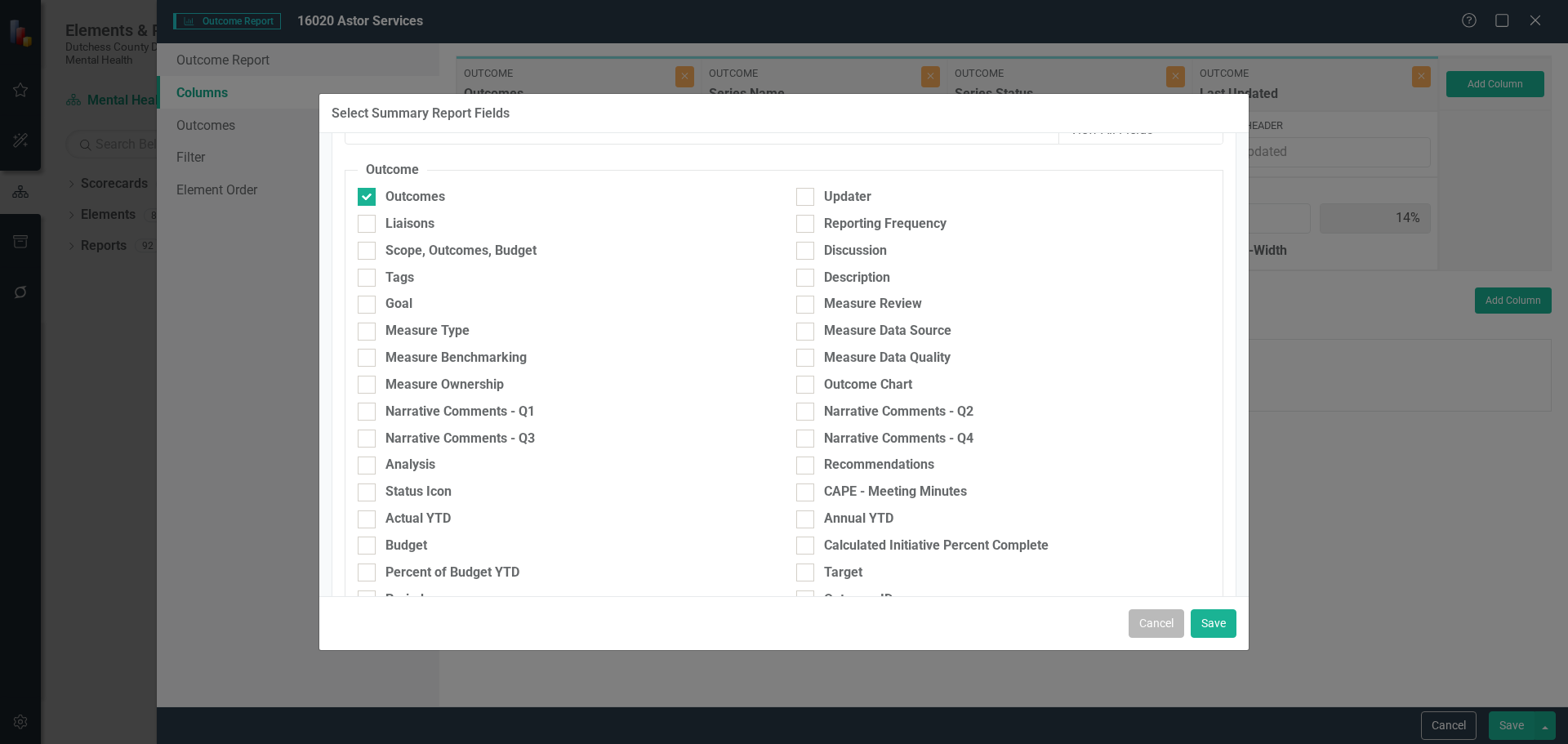
click at [1149, 620] on button "Cancel" at bounding box center [1156, 623] width 56 height 28
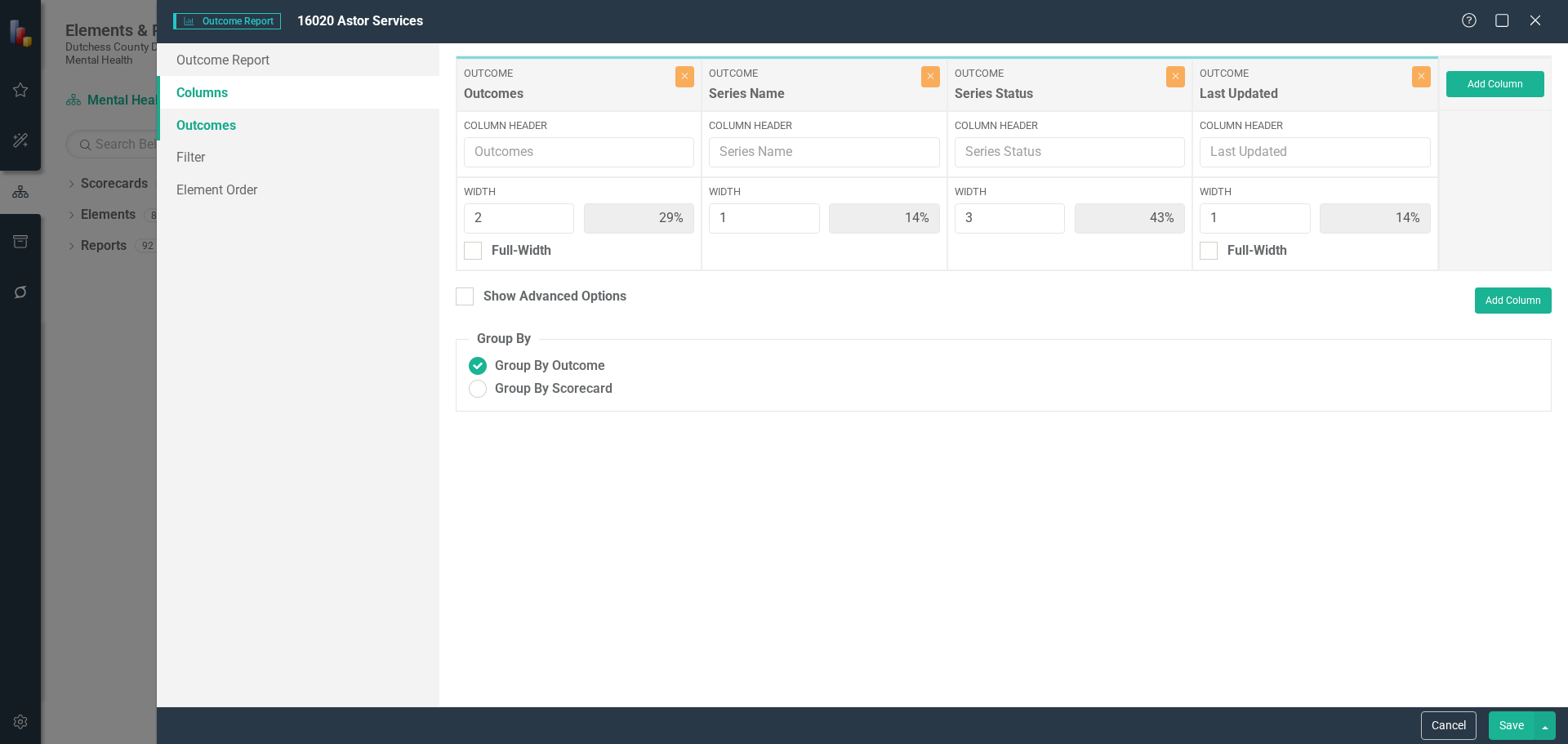
click at [217, 130] on link "Outcomes" at bounding box center [298, 124] width 283 height 33
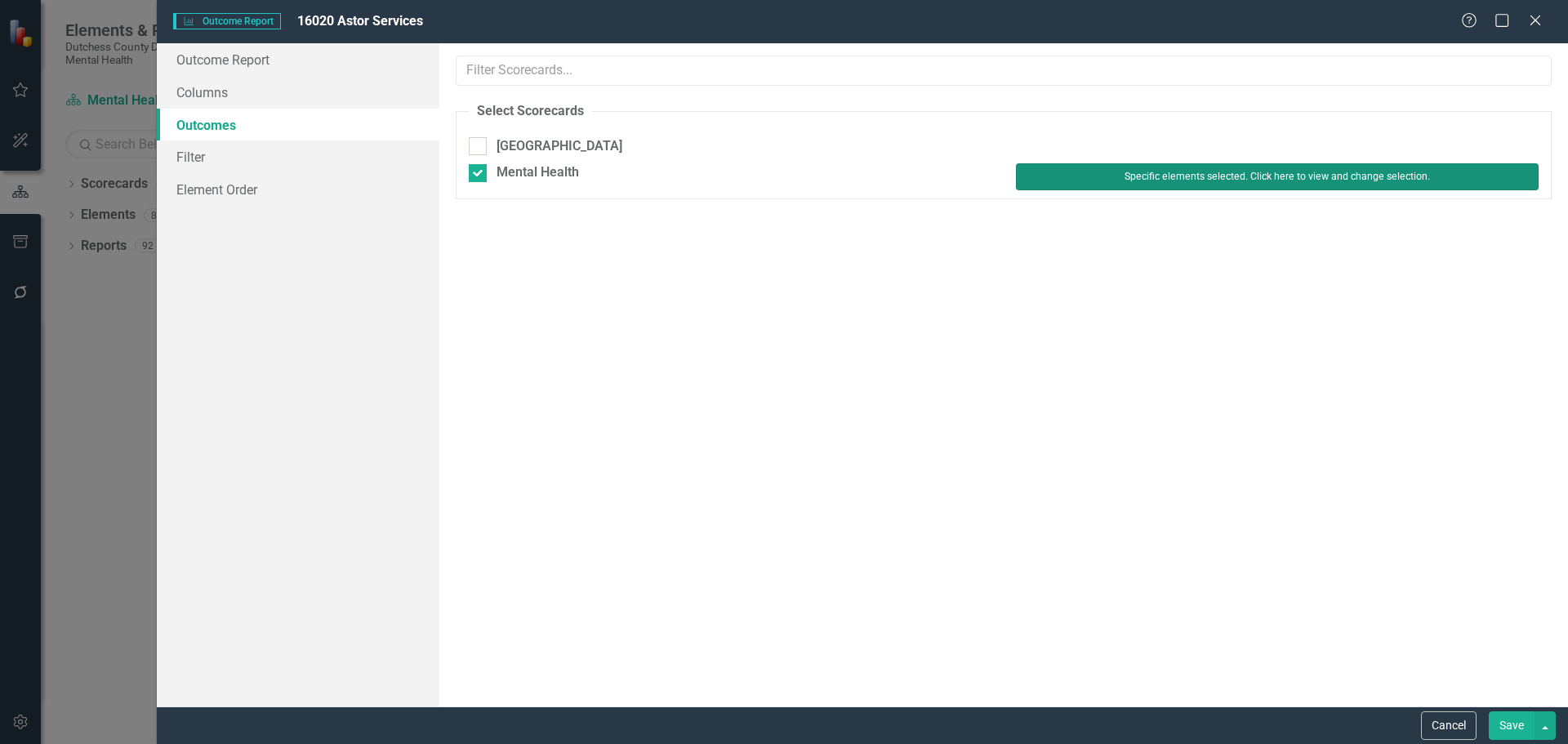
click at [1203, 172] on button "Specific elements selected. Click here to view and change selection." at bounding box center [1277, 176] width 522 height 26
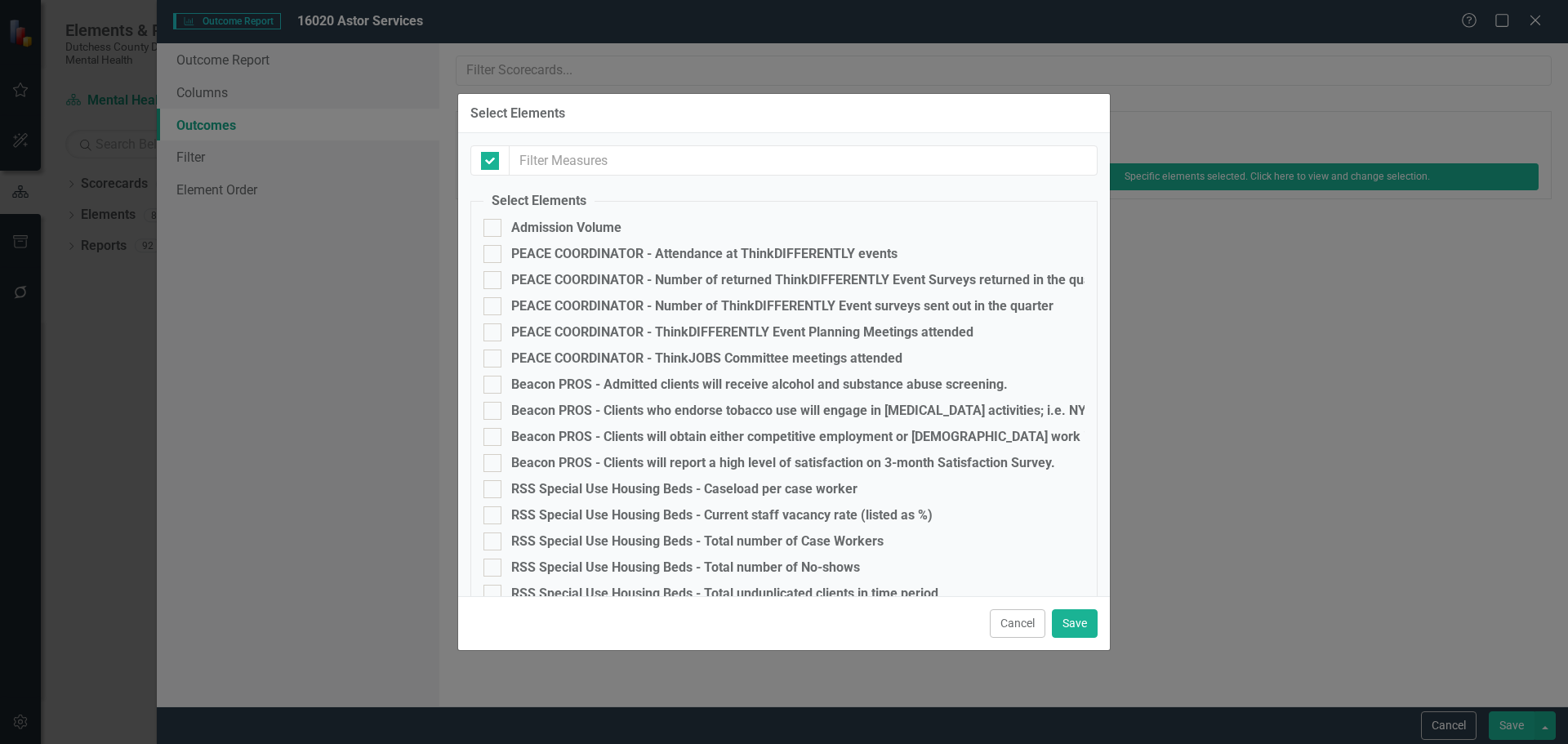
checkbox input "false"
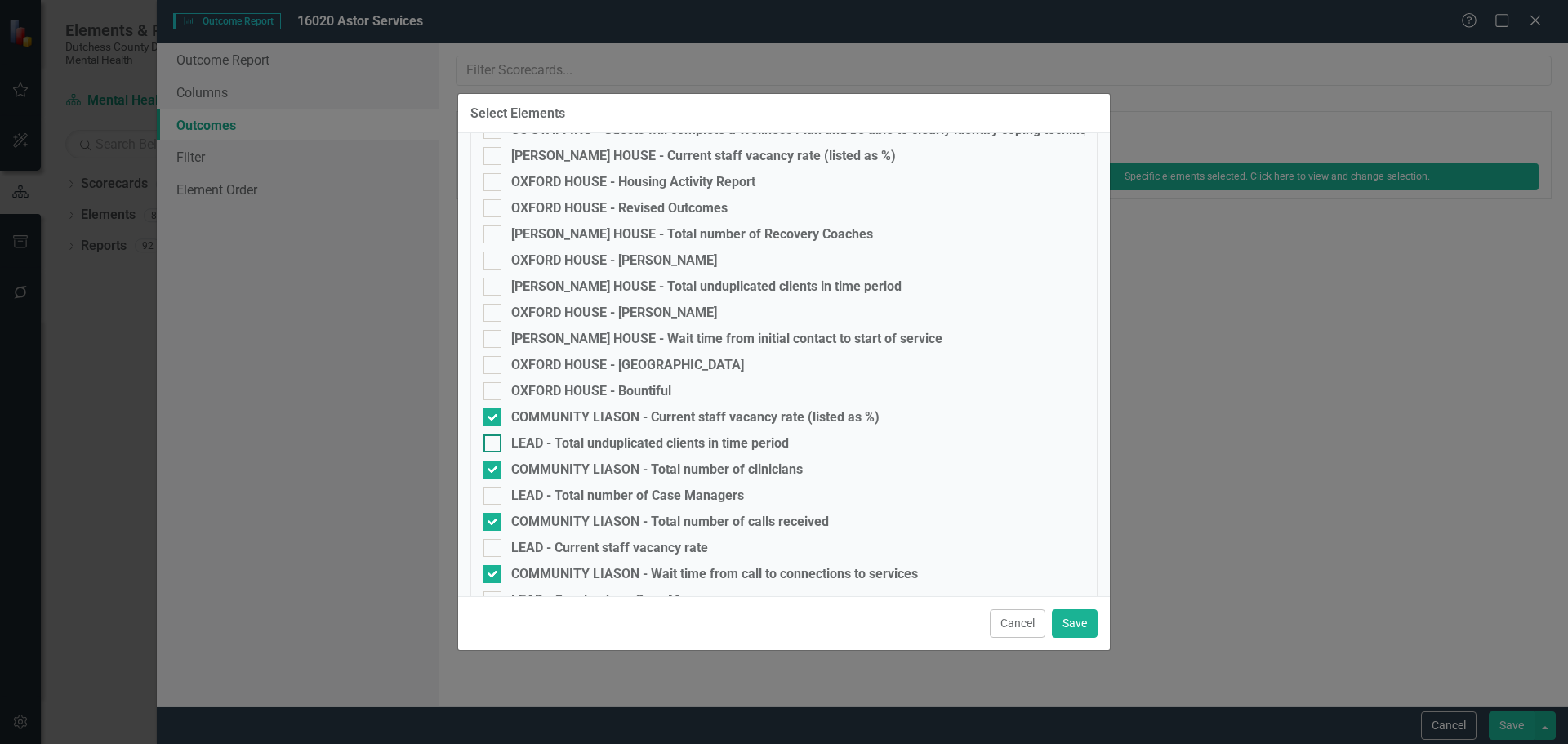
scroll to position [2513, 0]
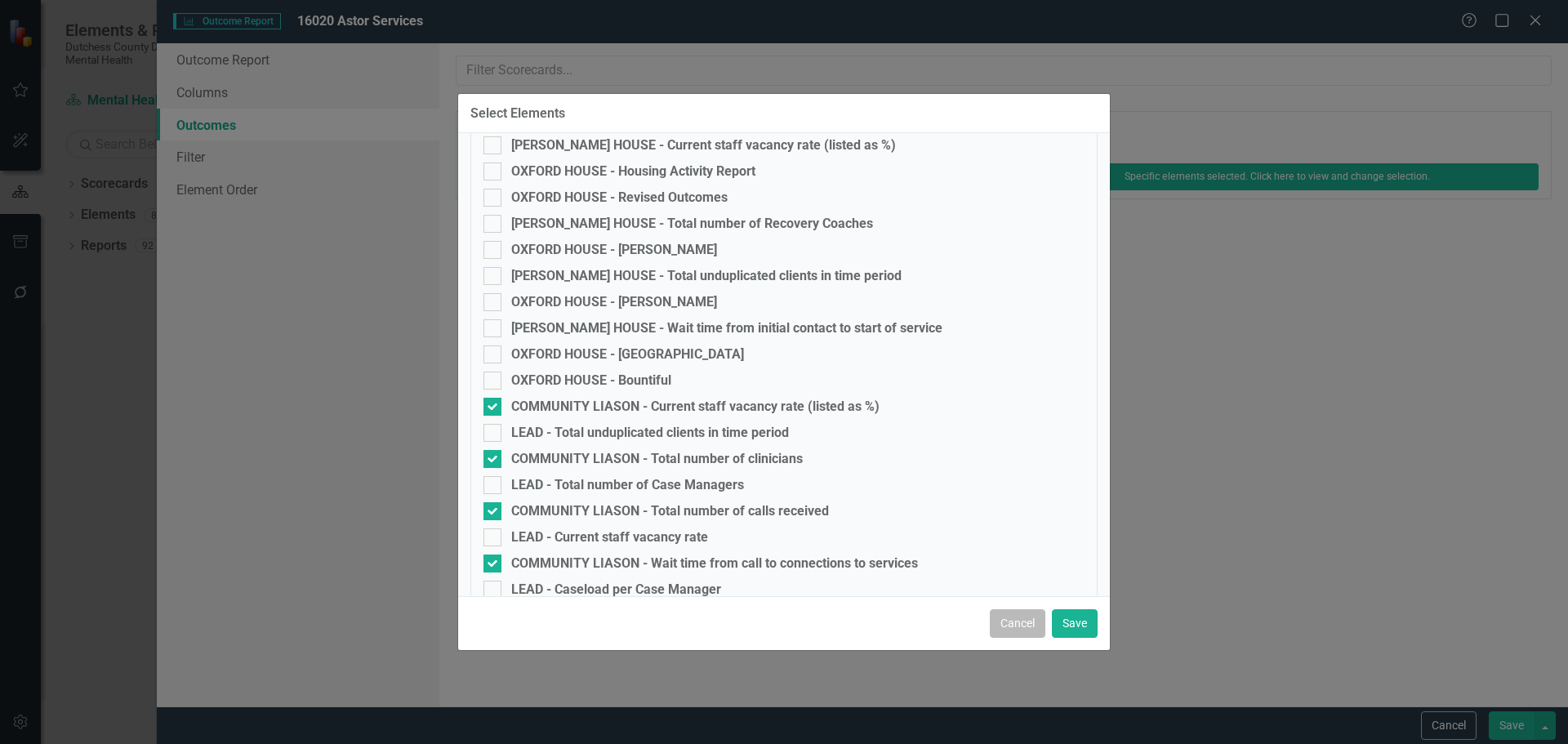
click at [1015, 621] on button "Cancel" at bounding box center [1017, 623] width 56 height 28
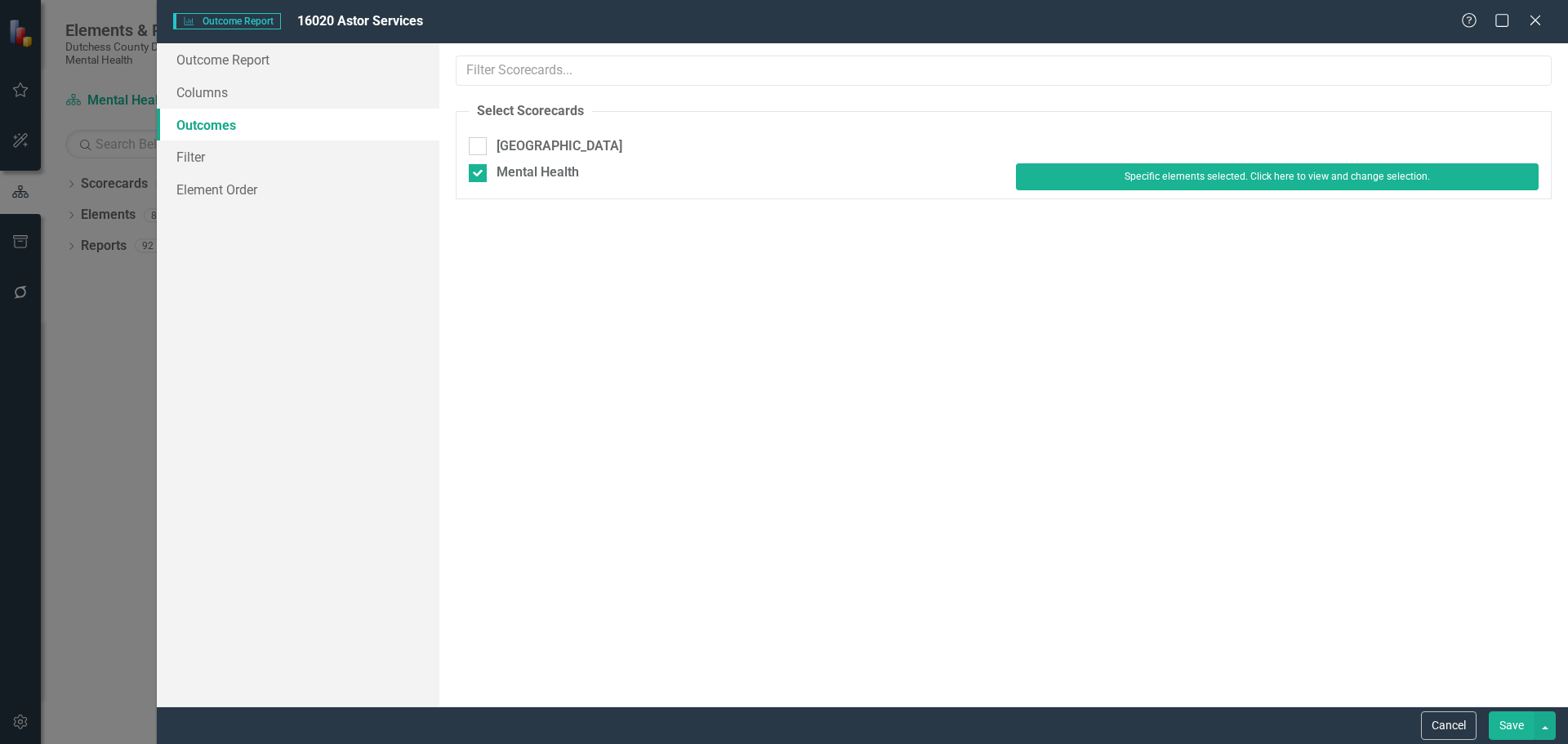
click at [1532, 9] on div "Outcome Outcome Report 16020 Astor Services Help Maximize Close" at bounding box center [862, 22] width 1411 height 43
click at [1536, 22] on icon "Close" at bounding box center [1535, 20] width 21 height 15
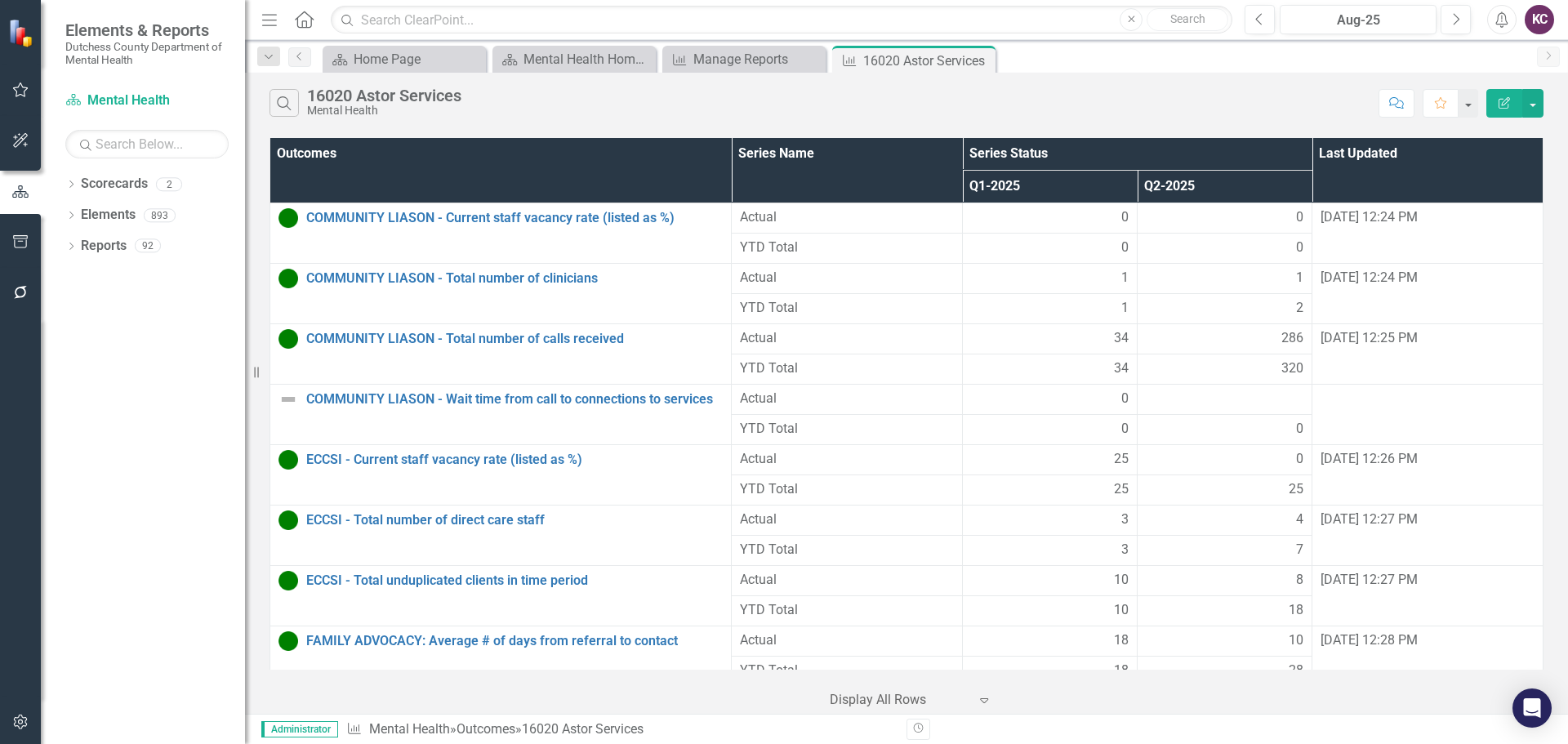
click at [648, 118] on div "Search 16020 Astor Services Mental Health Comment Favorite Edit Report" at bounding box center [906, 99] width 1323 height 53
